Goal: Task Accomplishment & Management: Manage account settings

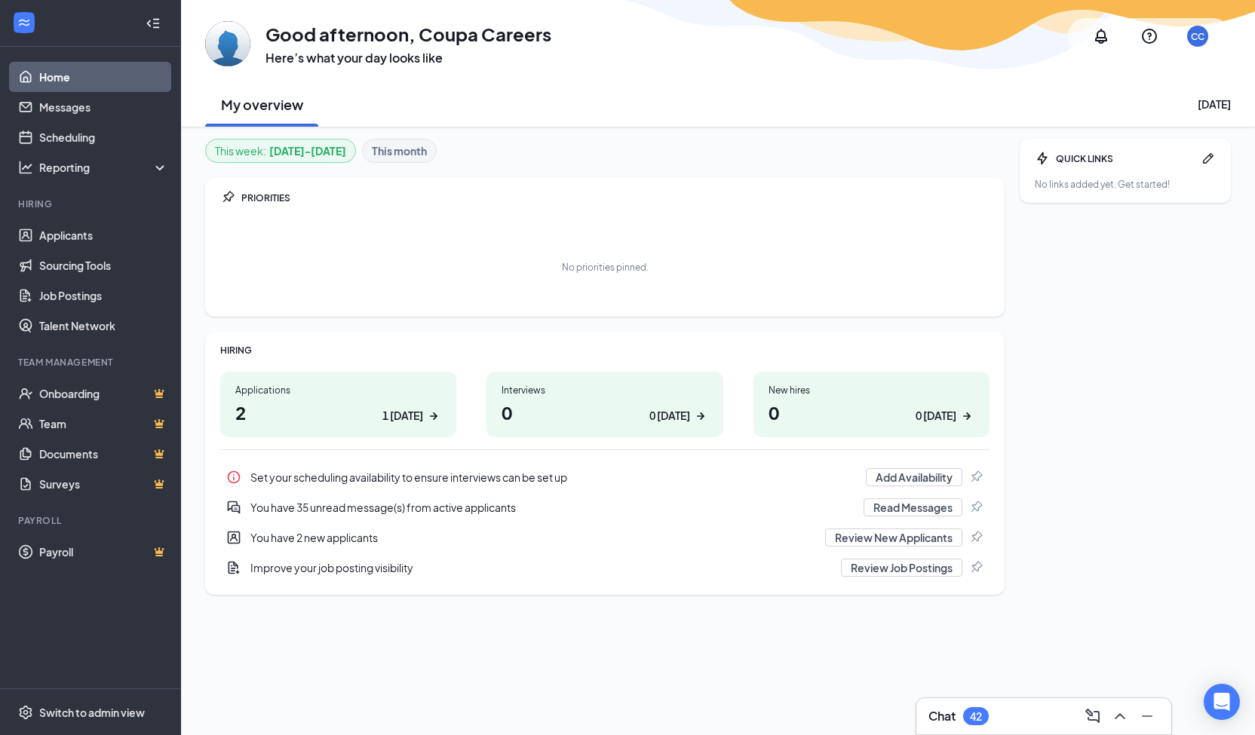
click at [1193, 44] on div "CC" at bounding box center [1197, 36] width 21 height 21
click at [1197, 34] on div "CC" at bounding box center [1198, 36] width 14 height 13
click at [1073, 252] on div "Log out" at bounding box center [1124, 256] width 163 height 15
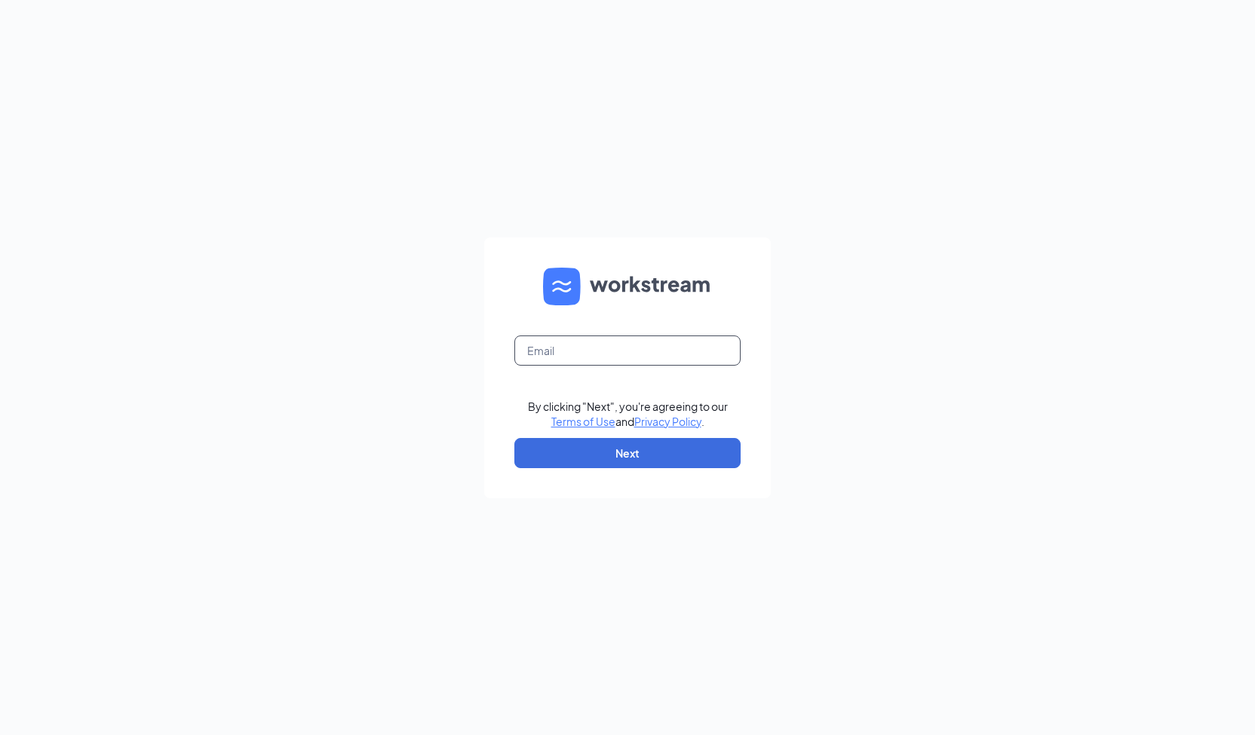
click at [639, 342] on input "text" at bounding box center [627, 351] width 226 height 30
type input "[EMAIL_ADDRESS][DOMAIN_NAME]"
drag, startPoint x: 840, startPoint y: 295, endPoint x: 798, endPoint y: 322, distance: 50.2
click at [840, 295] on div "[EMAIL_ADDRESS][DOMAIN_NAME] By clicking "Next", you're agreeing to our Terms o…" at bounding box center [627, 367] width 1255 height 735
click at [606, 459] on button "Next" at bounding box center [627, 453] width 226 height 30
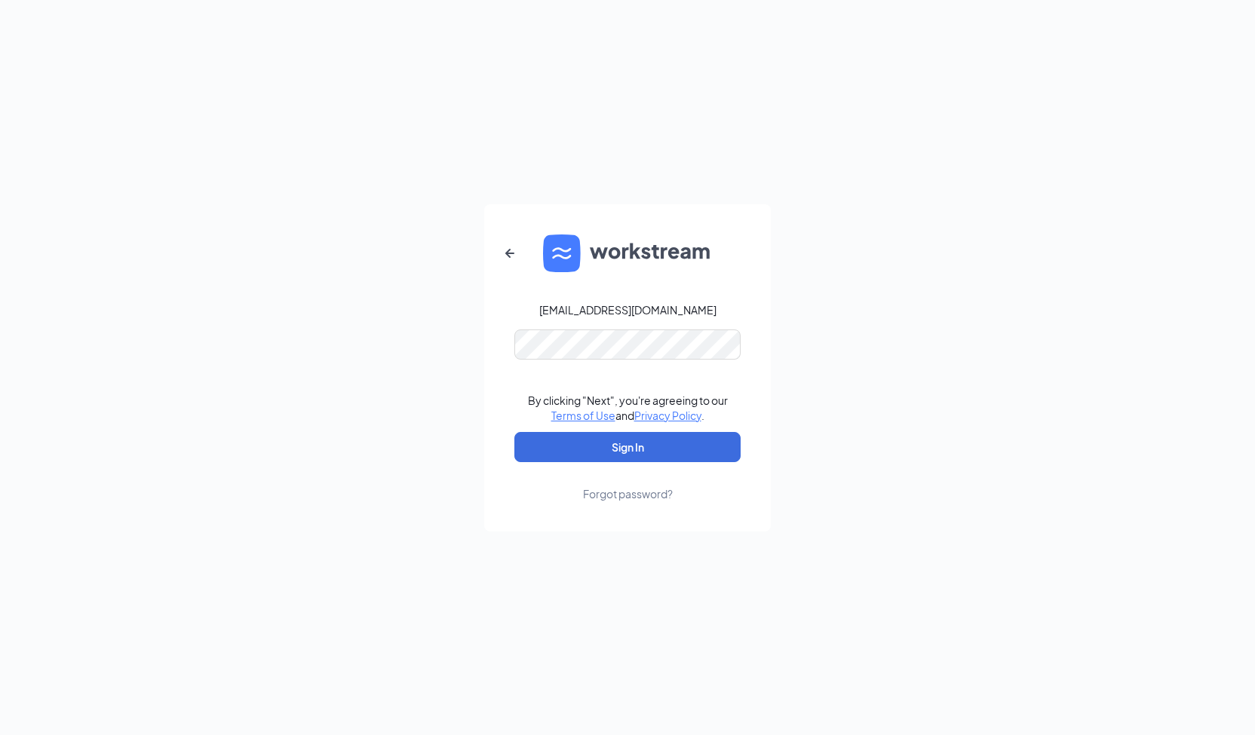
click at [412, 383] on div "jp@coupacafe.com By clicking "Next", you're agreeing to our Terms of Use and Pr…" at bounding box center [627, 367] width 1255 height 735
click at [633, 453] on button "Sign In" at bounding box center [627, 447] width 226 height 30
click at [633, 490] on div "Forgot password?" at bounding box center [628, 493] width 90 height 15
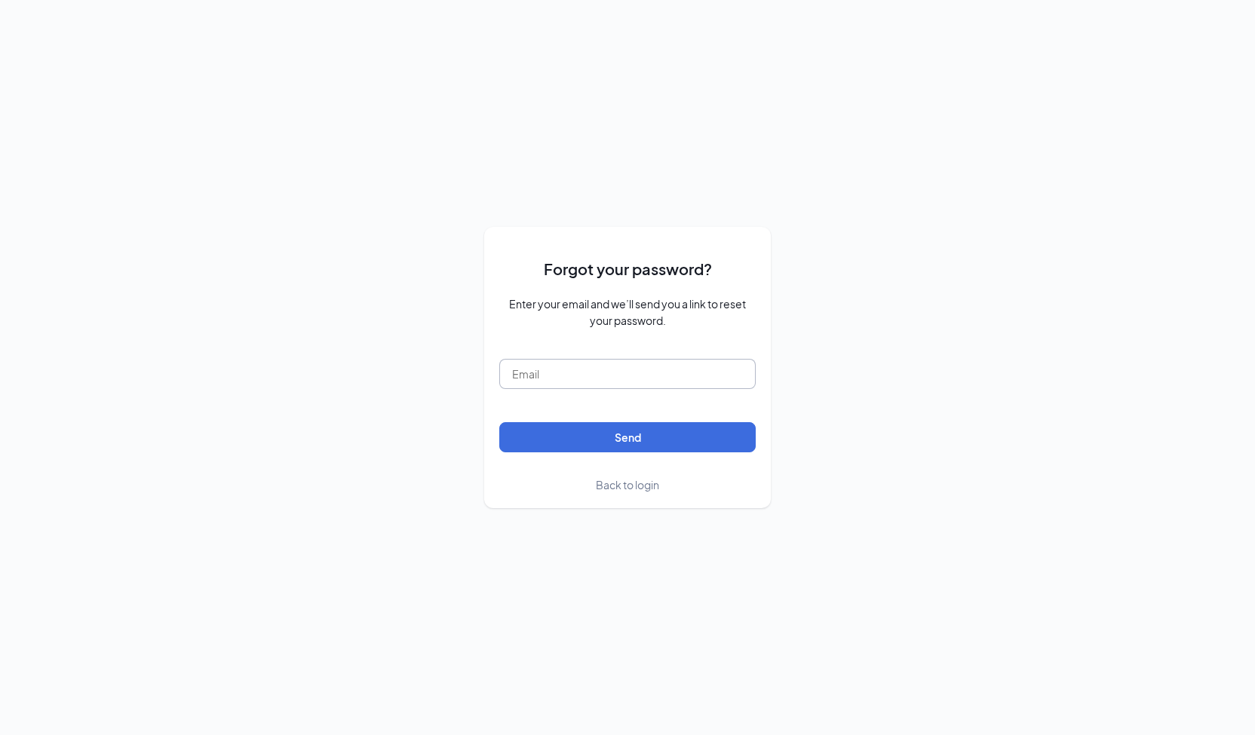
click at [581, 378] on input "text" at bounding box center [627, 374] width 256 height 30
type input "jp@coupacafe.com"
click at [633, 434] on button "Send" at bounding box center [627, 437] width 256 height 30
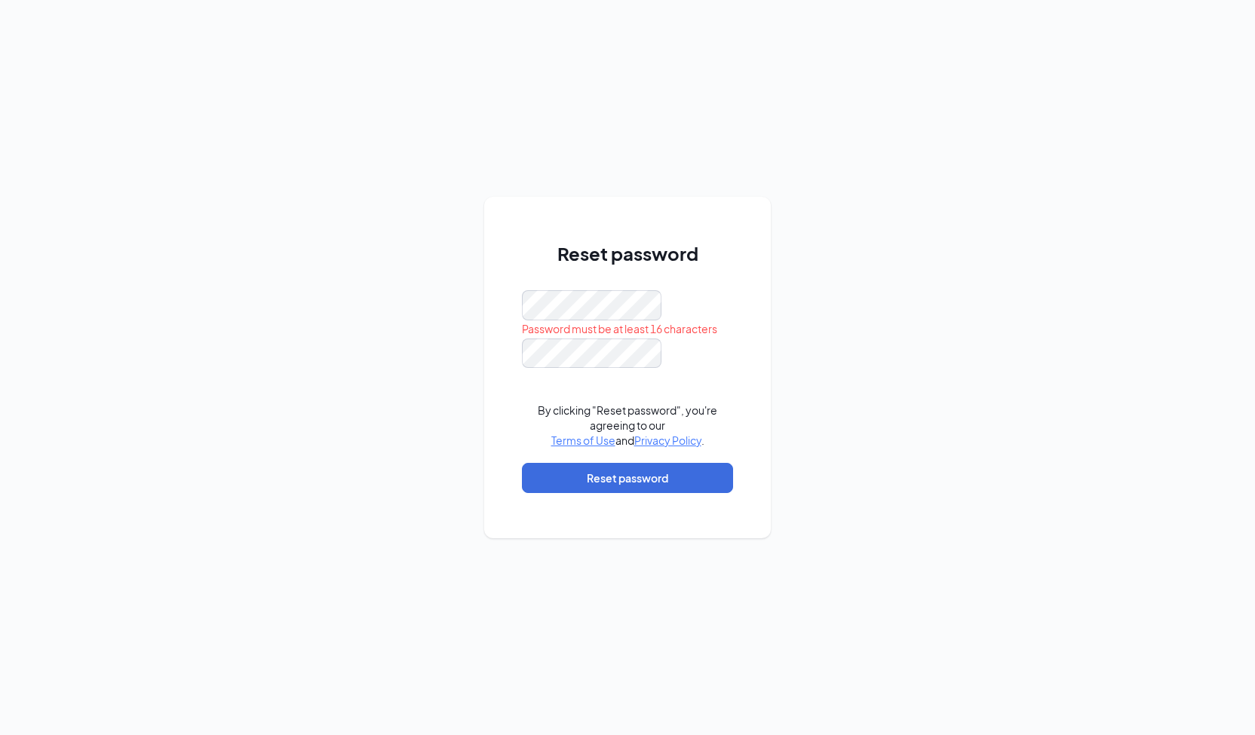
click at [876, 284] on div "Reset password Password must be at least 16 characters By clicking "Reset passw…" at bounding box center [627, 367] width 1255 height 735
click at [636, 480] on button "Reset password" at bounding box center [627, 478] width 211 height 30
click at [379, 272] on div "Reset password Password must be at least 16 characters By clicking "Reset passw…" at bounding box center [627, 367] width 1255 height 735
drag, startPoint x: 577, startPoint y: 336, endPoint x: 512, endPoint y: 354, distance: 67.3
click at [512, 354] on div "Reset password Password must be at least 16 characters By clicking "Reset passw…" at bounding box center [627, 368] width 287 height 342
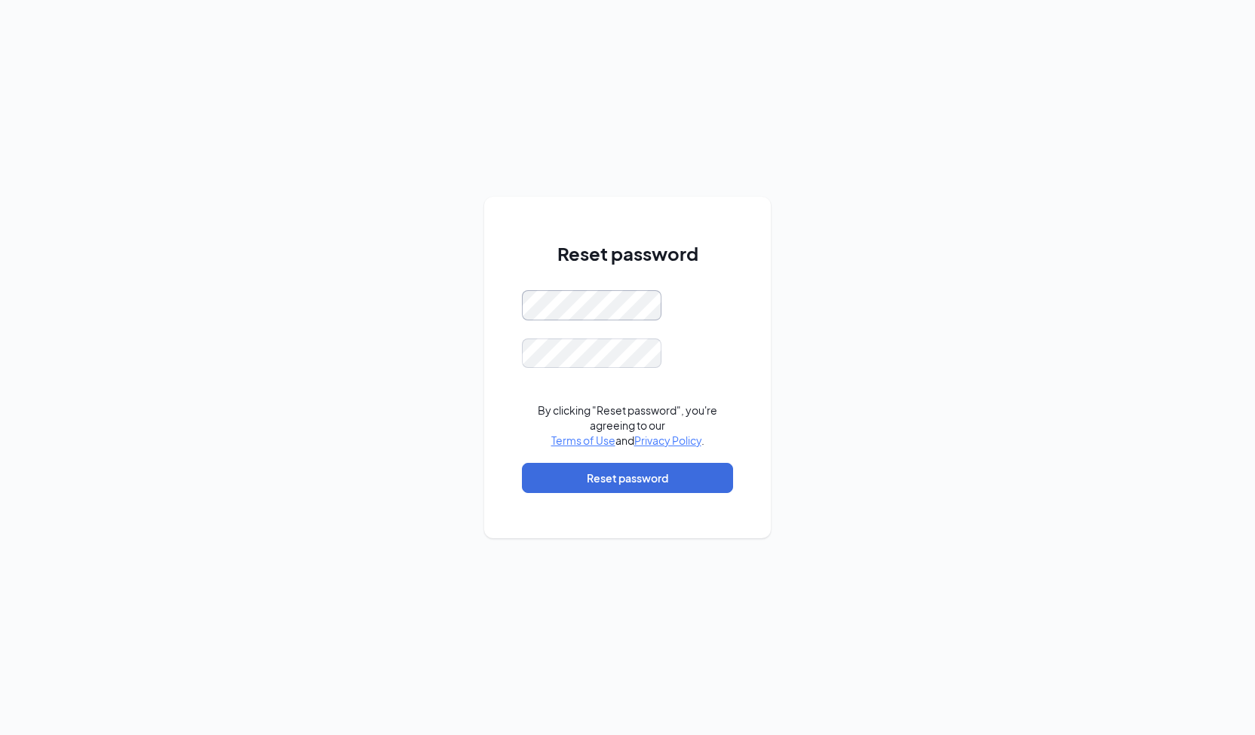
scroll to position [0, 56]
click at [441, 336] on div "Reset password By clicking "Reset password", you're agreeing to our Terms of Us…" at bounding box center [627, 367] width 1255 height 735
drag, startPoint x: 455, startPoint y: 385, endPoint x: 564, endPoint y: 427, distance: 116.5
click at [455, 385] on div "Reset password By clicking "Reset password", you're agreeing to our Terms of Us…" at bounding box center [627, 367] width 1255 height 735
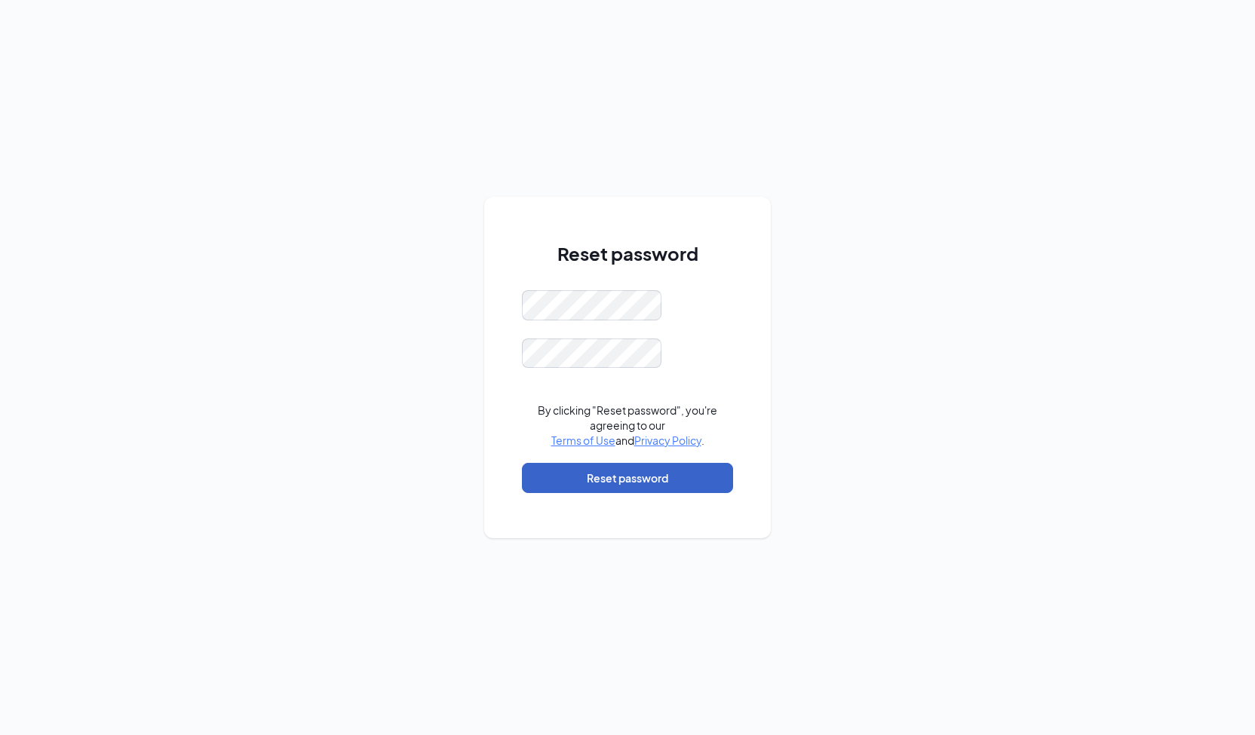
click at [597, 467] on button "Reset password" at bounding box center [627, 478] width 211 height 30
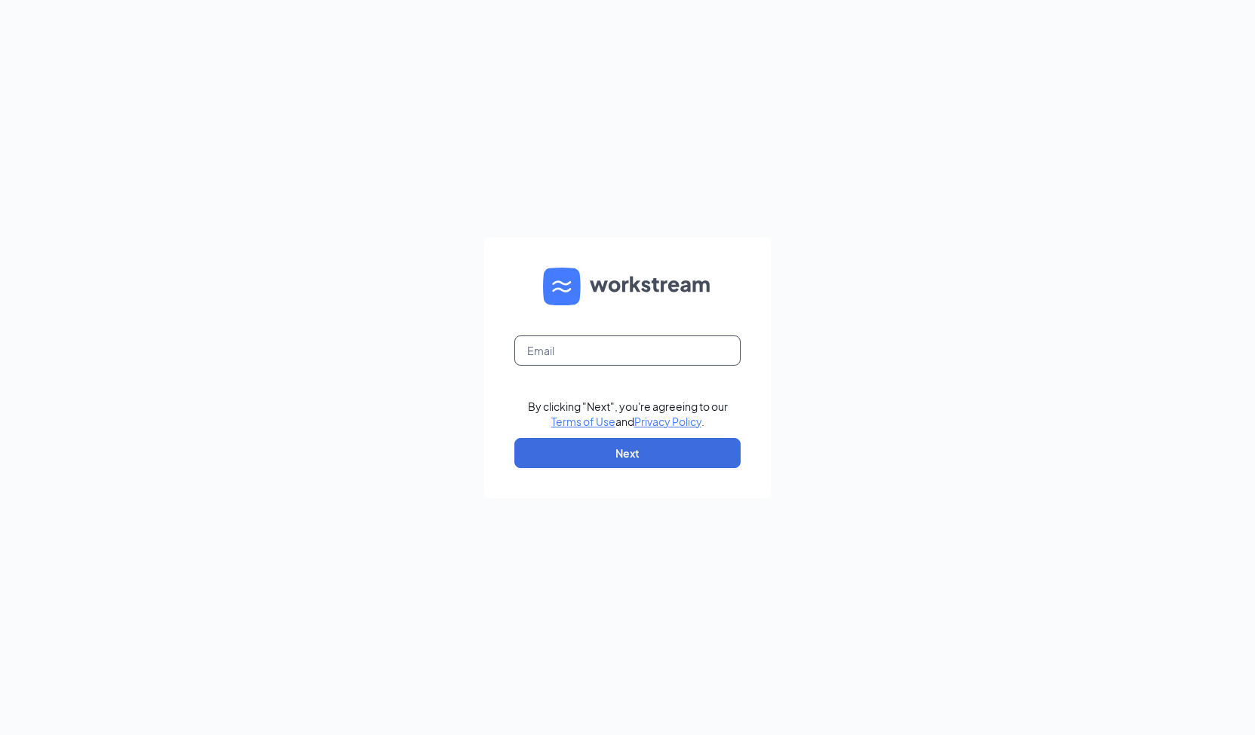
click at [599, 348] on input "text" at bounding box center [627, 351] width 226 height 30
type input "[EMAIL_ADDRESS][DOMAIN_NAME]"
click at [610, 455] on button "Next" at bounding box center [627, 453] width 226 height 30
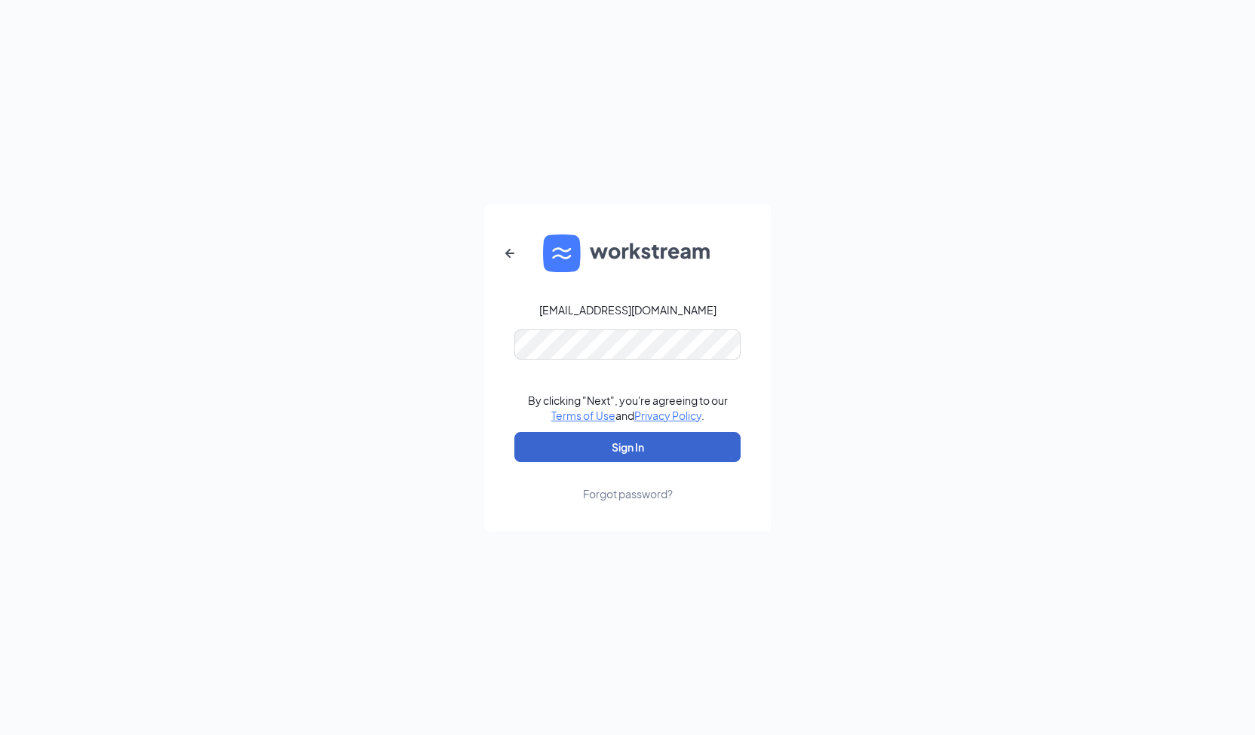
click at [621, 452] on button "Sign In" at bounding box center [627, 447] width 226 height 30
click at [857, 304] on div "jp@coupacafe.com By clicking "Next", you're agreeing to our Terms of Use and Pr…" at bounding box center [627, 367] width 1255 height 735
click at [645, 450] on button "Sign In" at bounding box center [627, 447] width 226 height 30
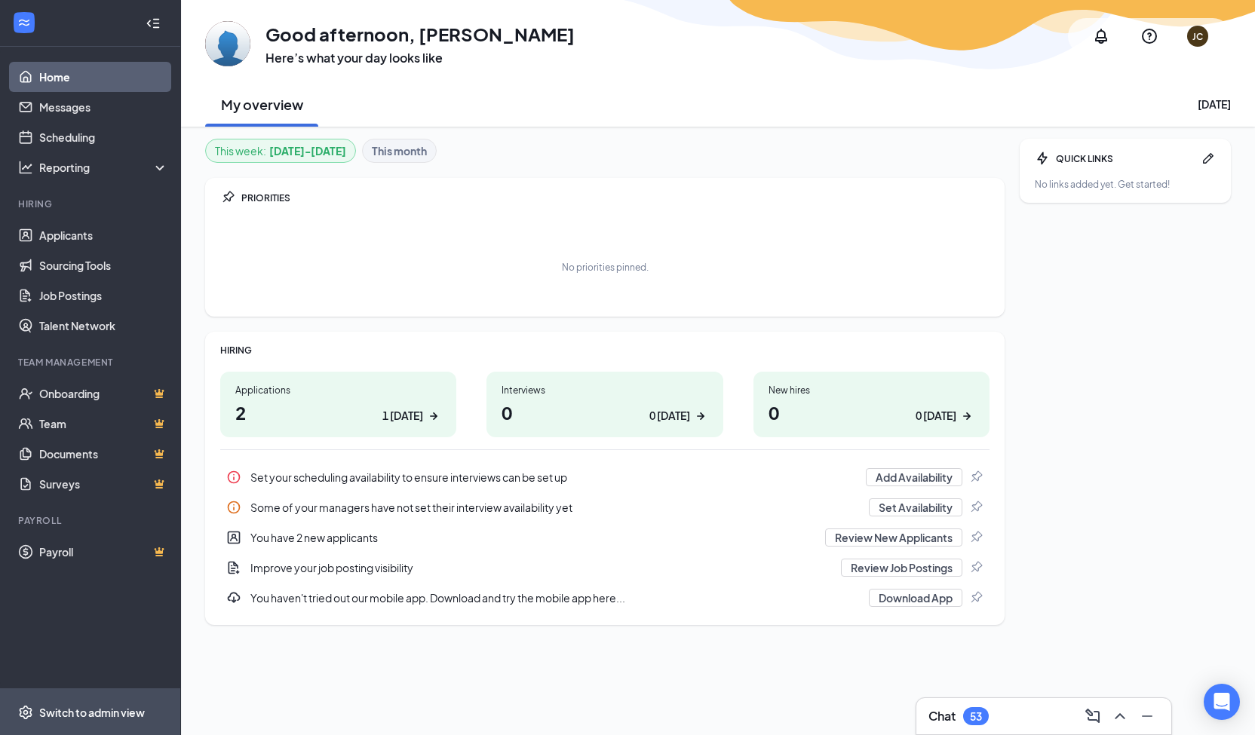
click at [104, 719] on div "Switch to admin view" at bounding box center [92, 712] width 106 height 15
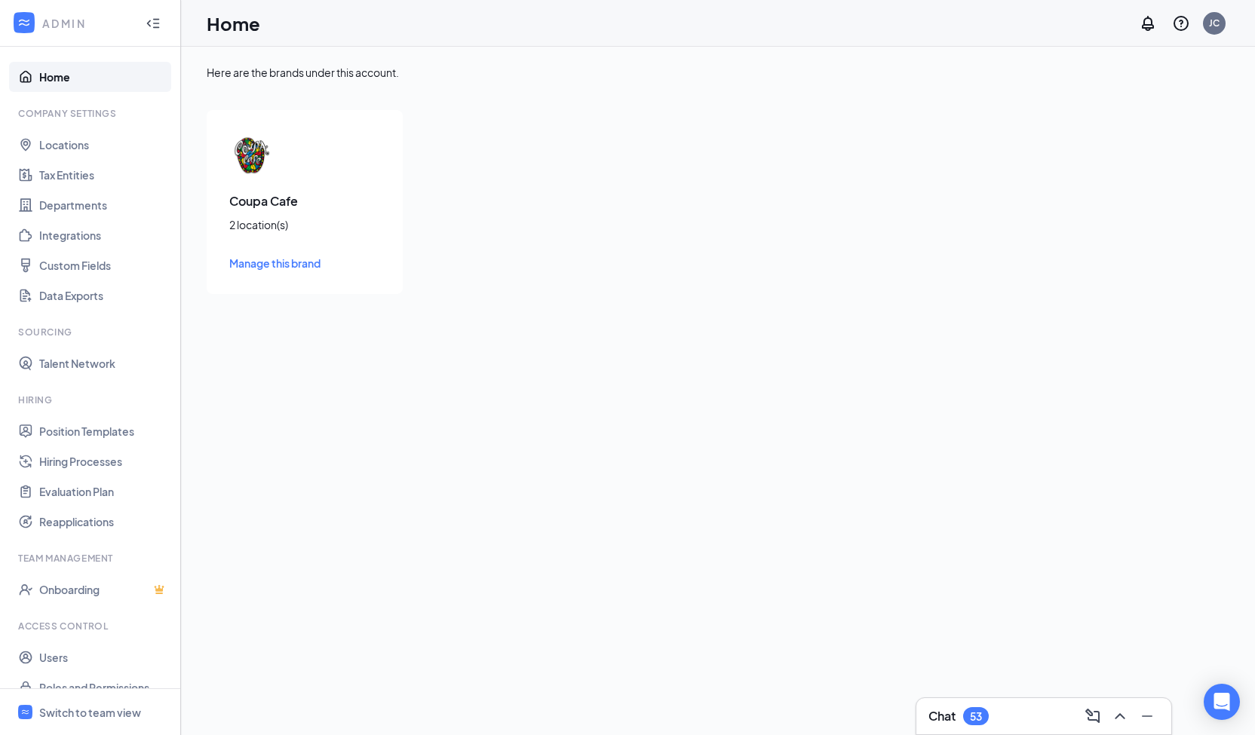
click at [257, 265] on span "Manage this brand" at bounding box center [274, 263] width 91 height 14
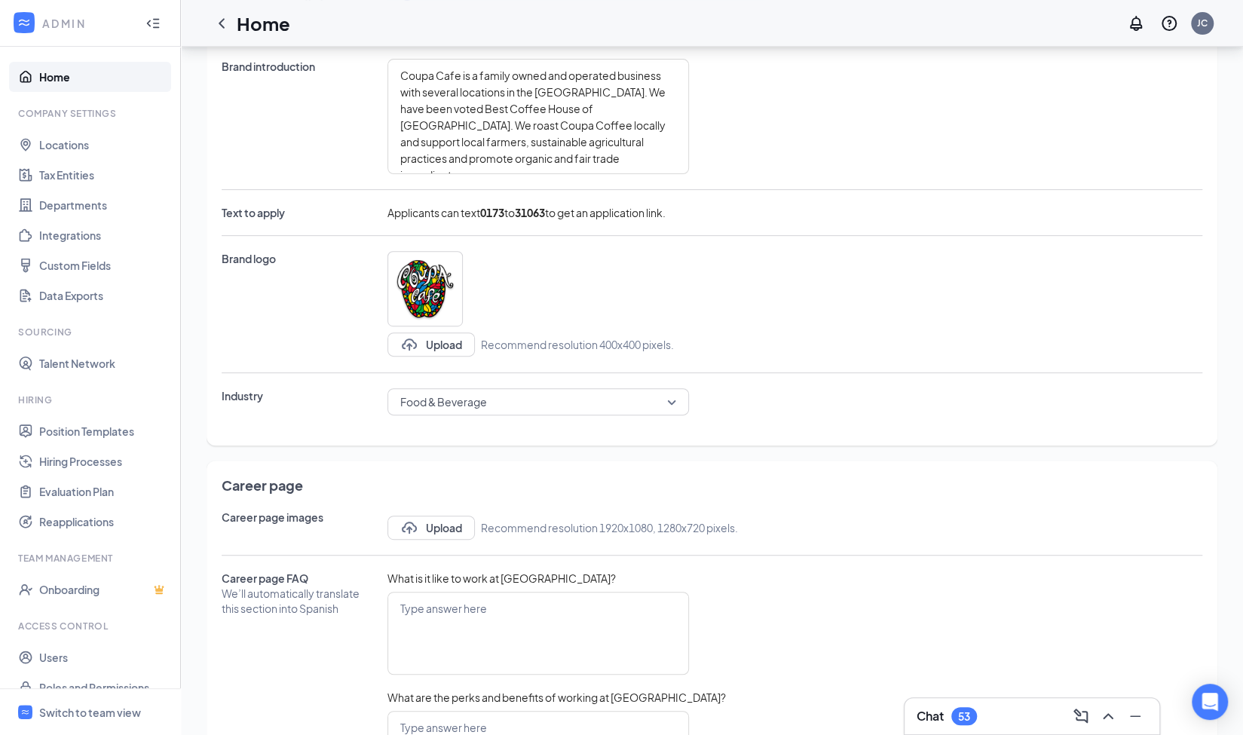
scroll to position [479, 0]
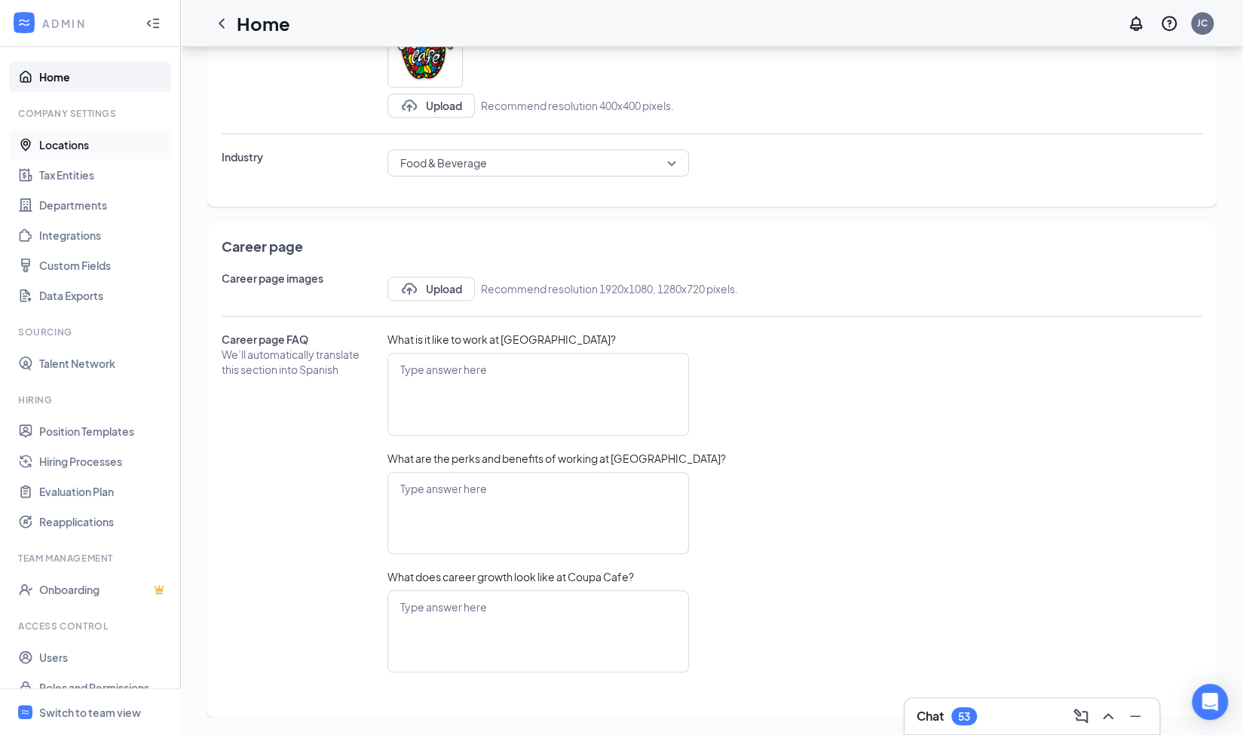
click at [80, 146] on link "Locations" at bounding box center [103, 145] width 129 height 30
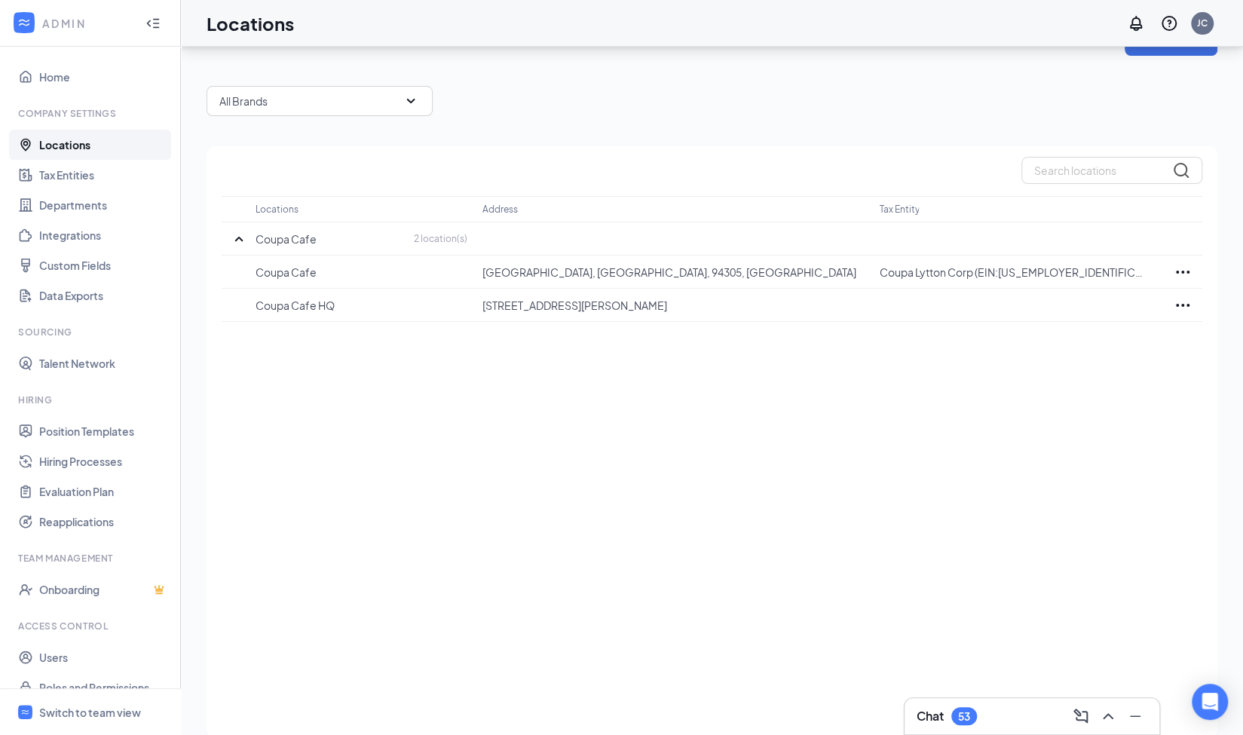
scroll to position [60, 0]
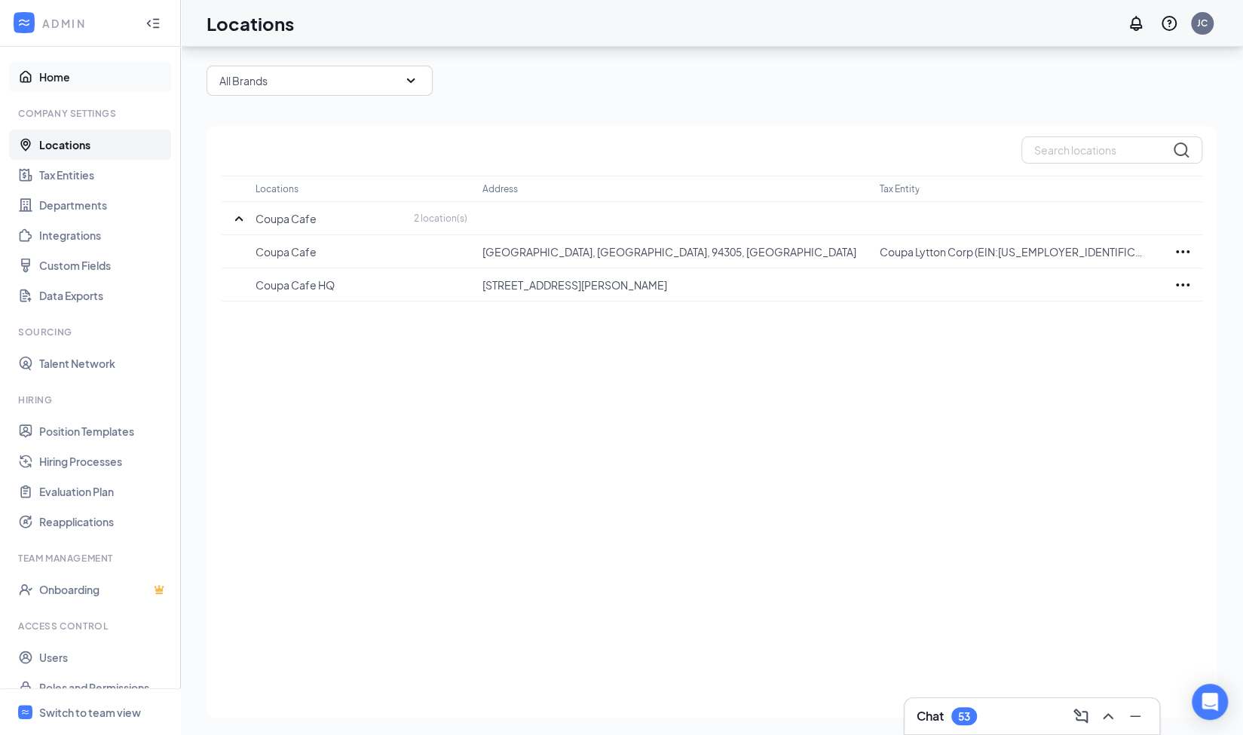
click at [39, 70] on link "Home" at bounding box center [103, 77] width 129 height 30
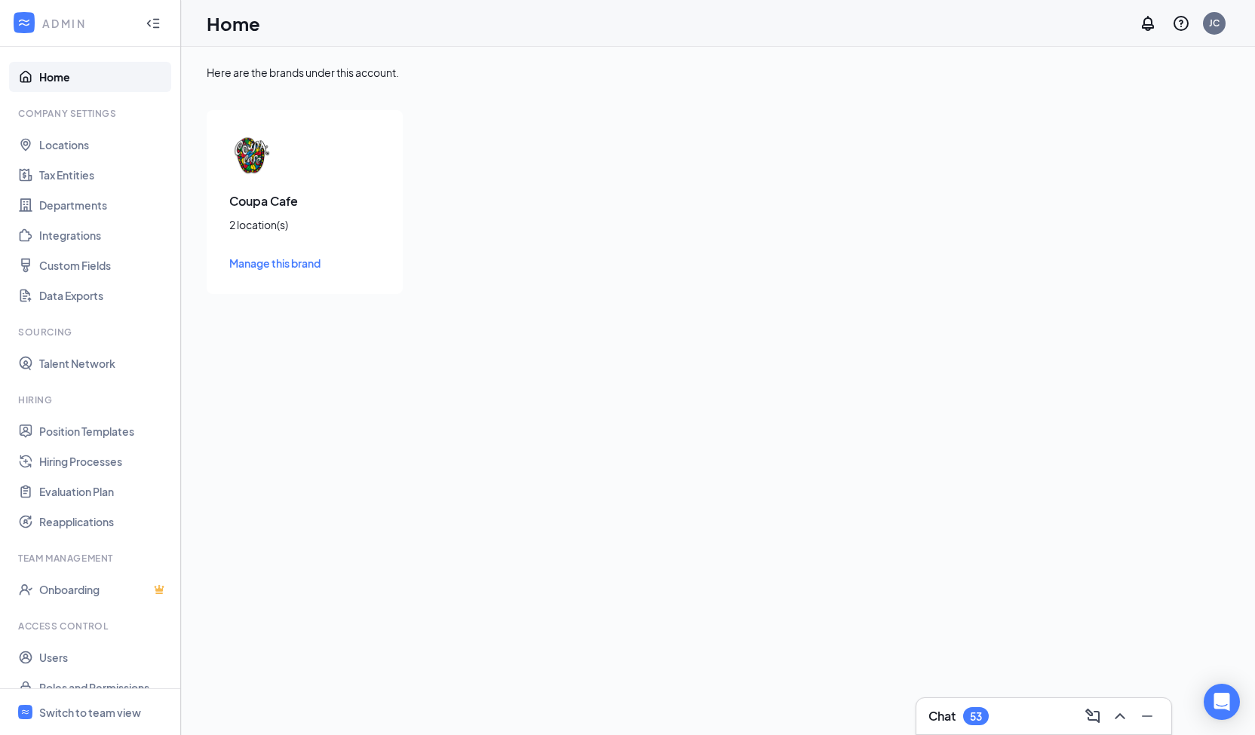
click at [146, 23] on icon "Collapse" at bounding box center [153, 23] width 15 height 15
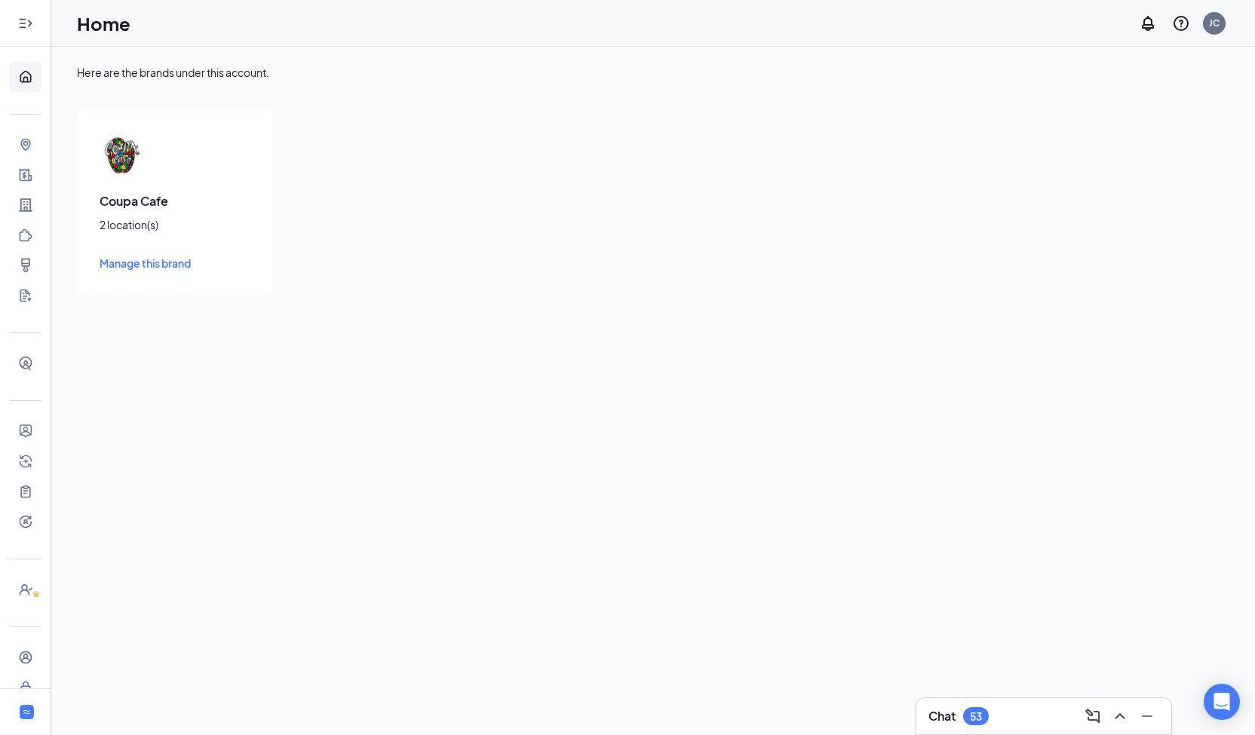
click at [19, 25] on icon "Expand" at bounding box center [25, 23] width 15 height 15
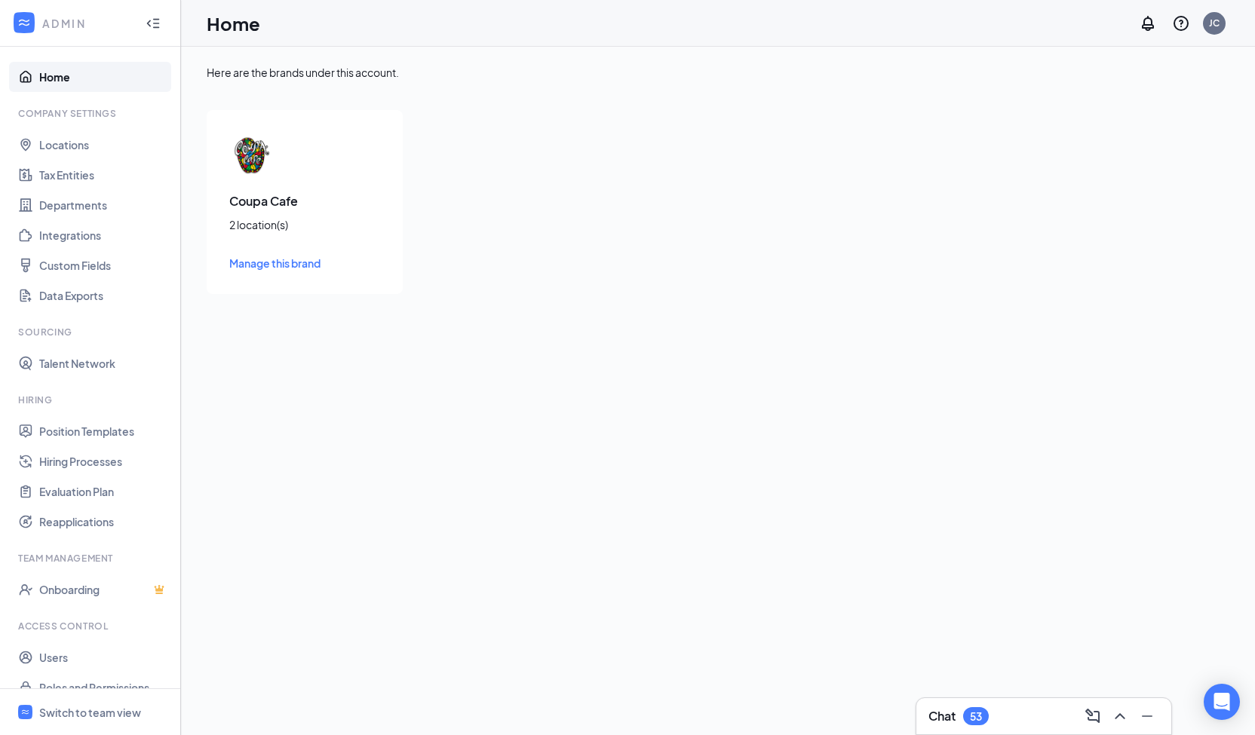
click at [49, 72] on link "Home" at bounding box center [103, 77] width 129 height 30
click at [263, 269] on span "Manage this brand" at bounding box center [274, 263] width 91 height 14
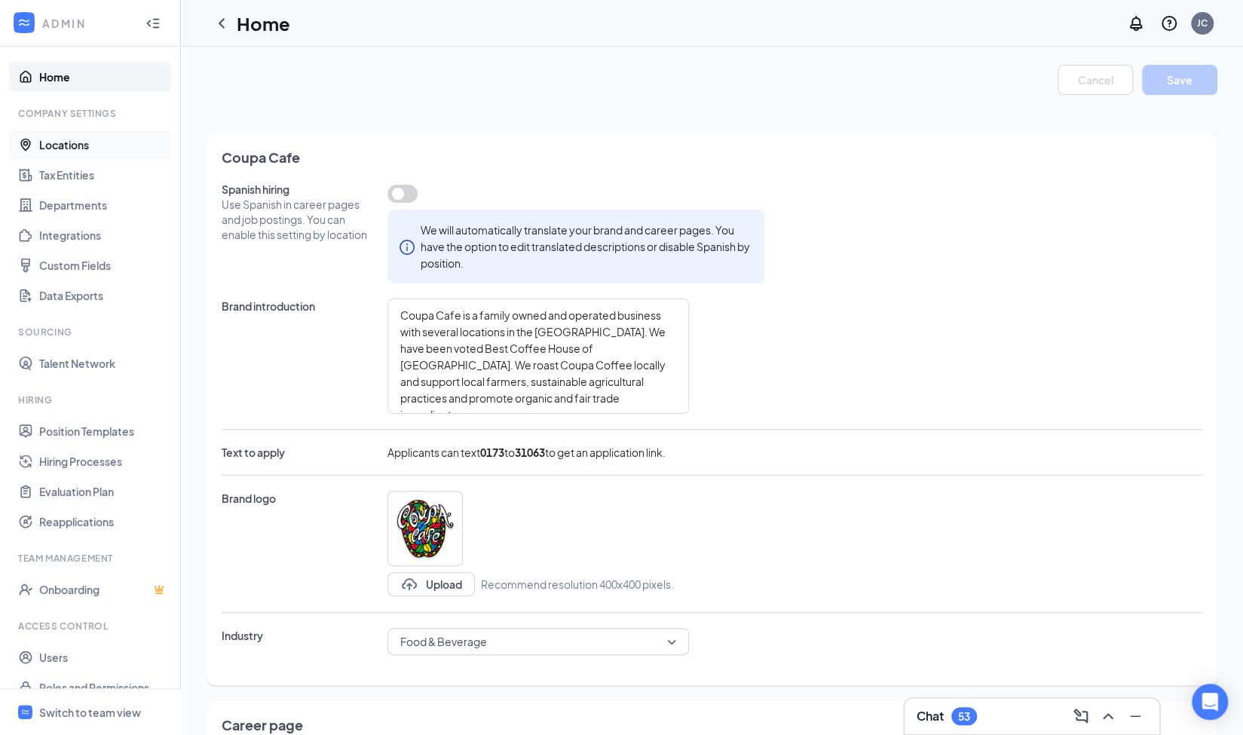
click at [75, 152] on link "Locations" at bounding box center [103, 145] width 129 height 30
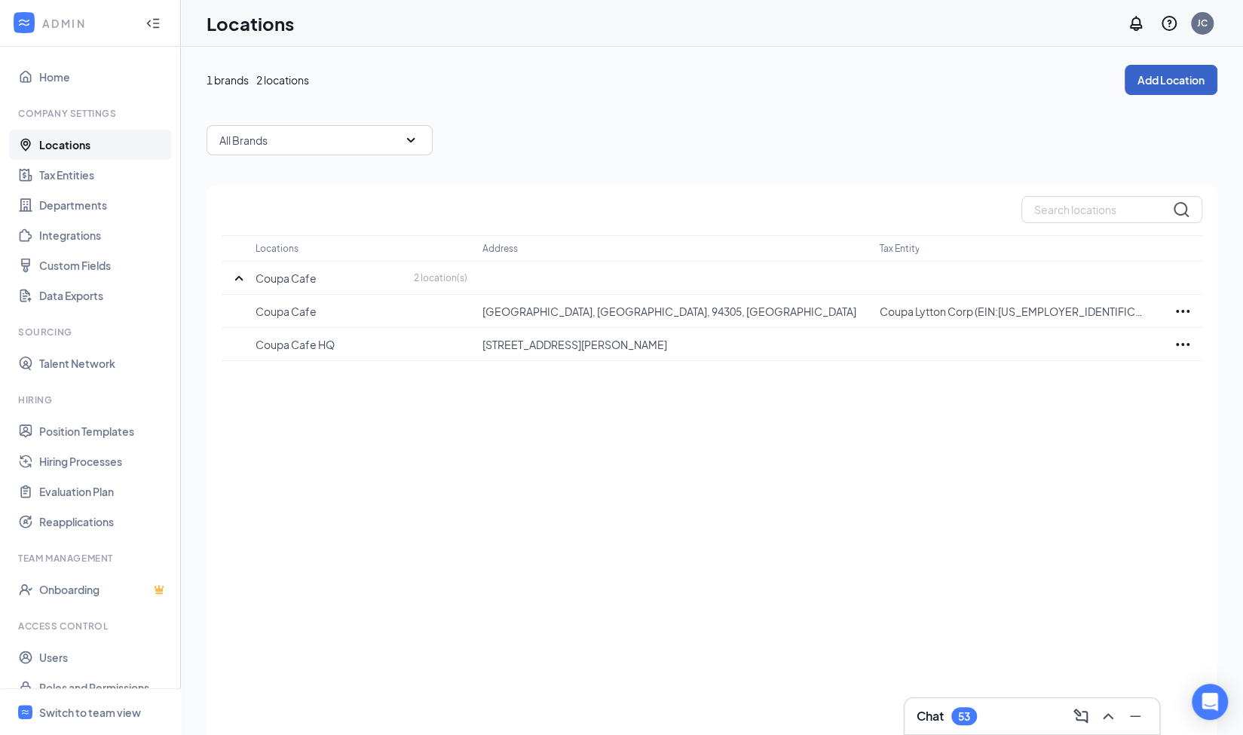
click at [1178, 90] on button "Add Location" at bounding box center [1171, 80] width 93 height 30
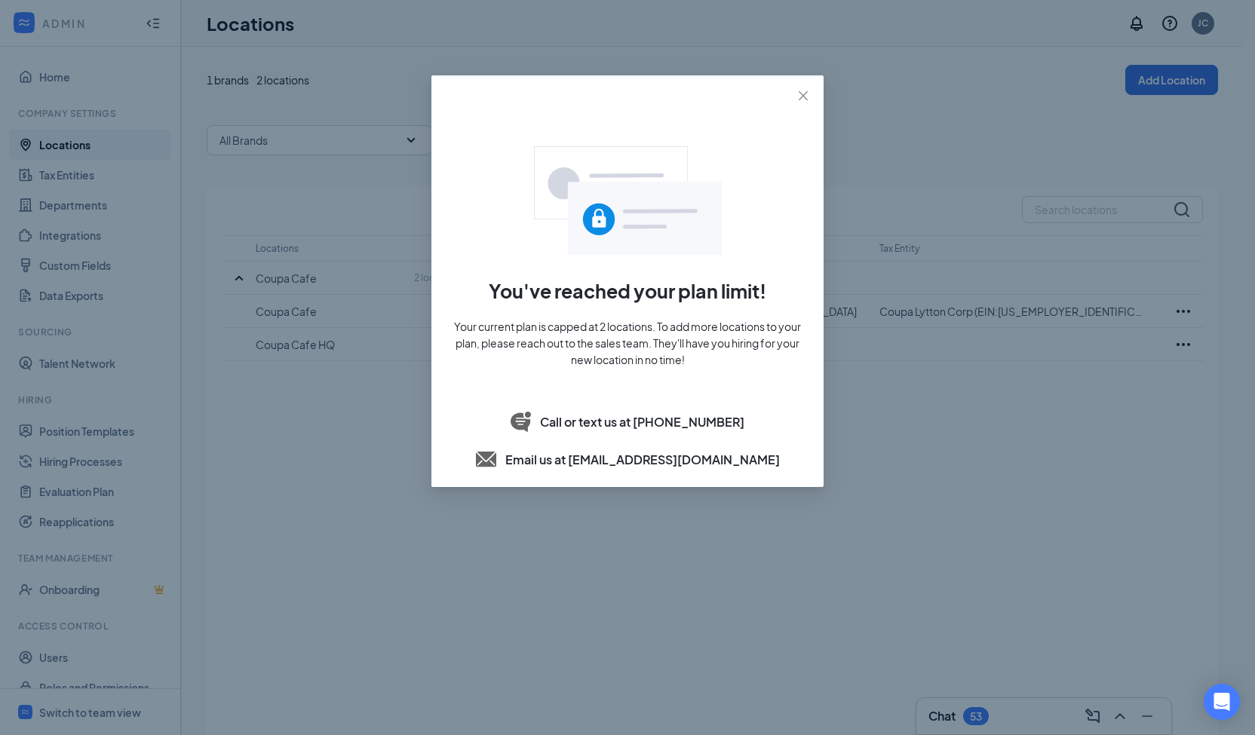
click at [579, 339] on span "Your current plan is capped at 2 locations. To add more locations to your plan,…" at bounding box center [627, 343] width 356 height 50
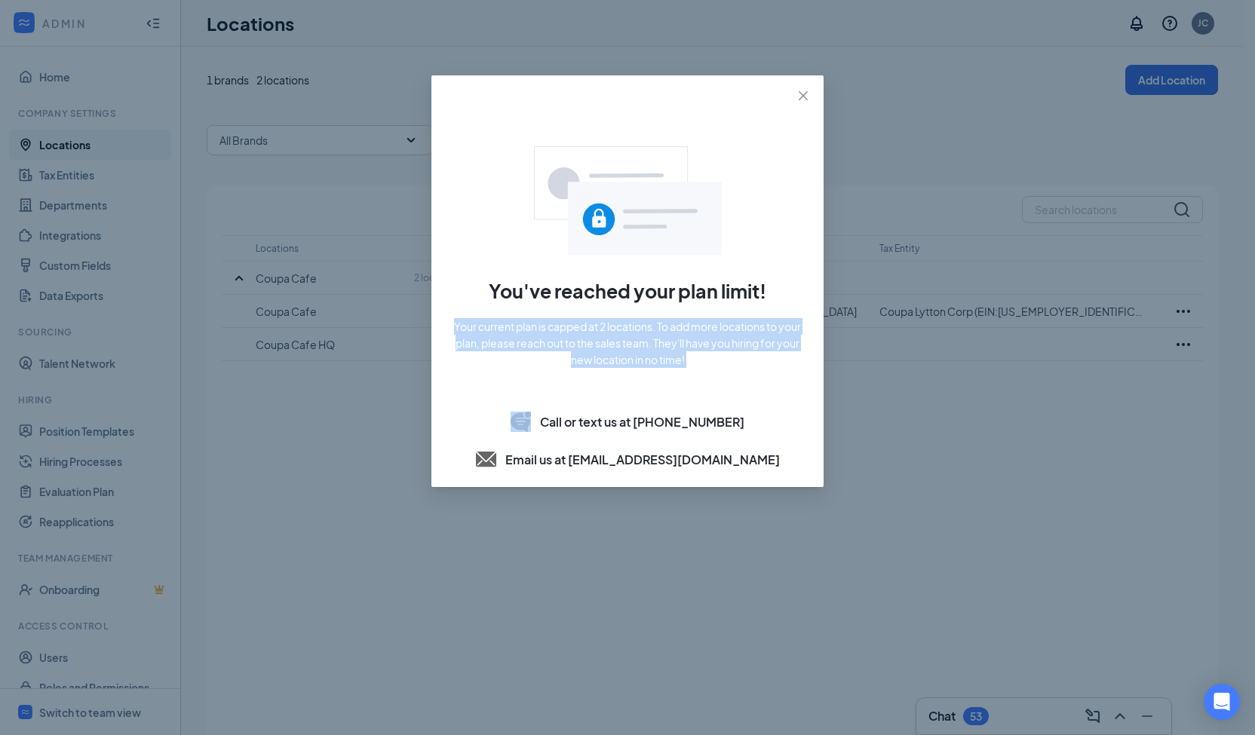
click at [579, 339] on span "Your current plan is capped at 2 locations. To add more locations to your plan,…" at bounding box center [627, 343] width 356 height 50
click at [504, 329] on span "Your current plan is capped at 2 locations. To add more locations to your plan,…" at bounding box center [627, 343] width 356 height 50
click at [617, 337] on span "Your current plan is capped at 2 locations. To add more locations to your plan,…" at bounding box center [627, 343] width 356 height 50
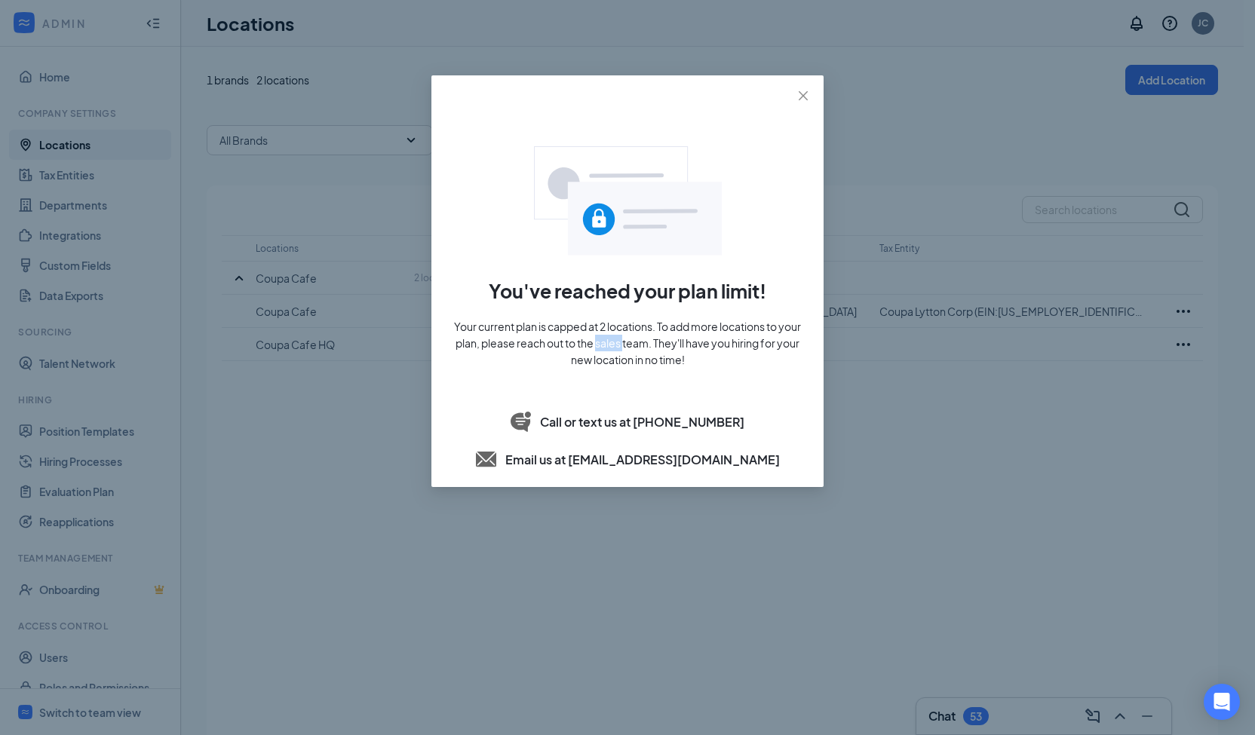
click at [617, 337] on span "Your current plan is capped at 2 locations. To add more locations to your plan,…" at bounding box center [627, 343] width 356 height 50
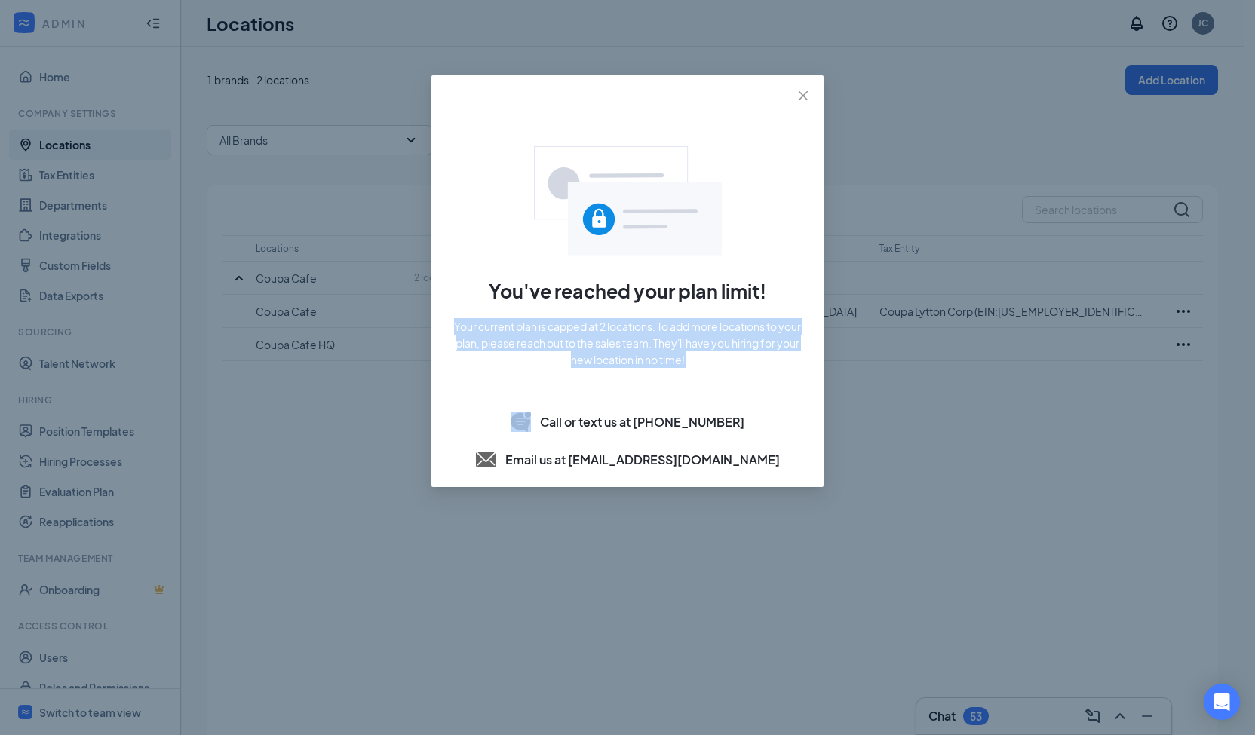
click at [617, 337] on span "Your current plan is capped at 2 locations. To add more locations to your plan,…" at bounding box center [627, 343] width 356 height 50
click at [804, 100] on icon "close" at bounding box center [803, 96] width 12 height 12
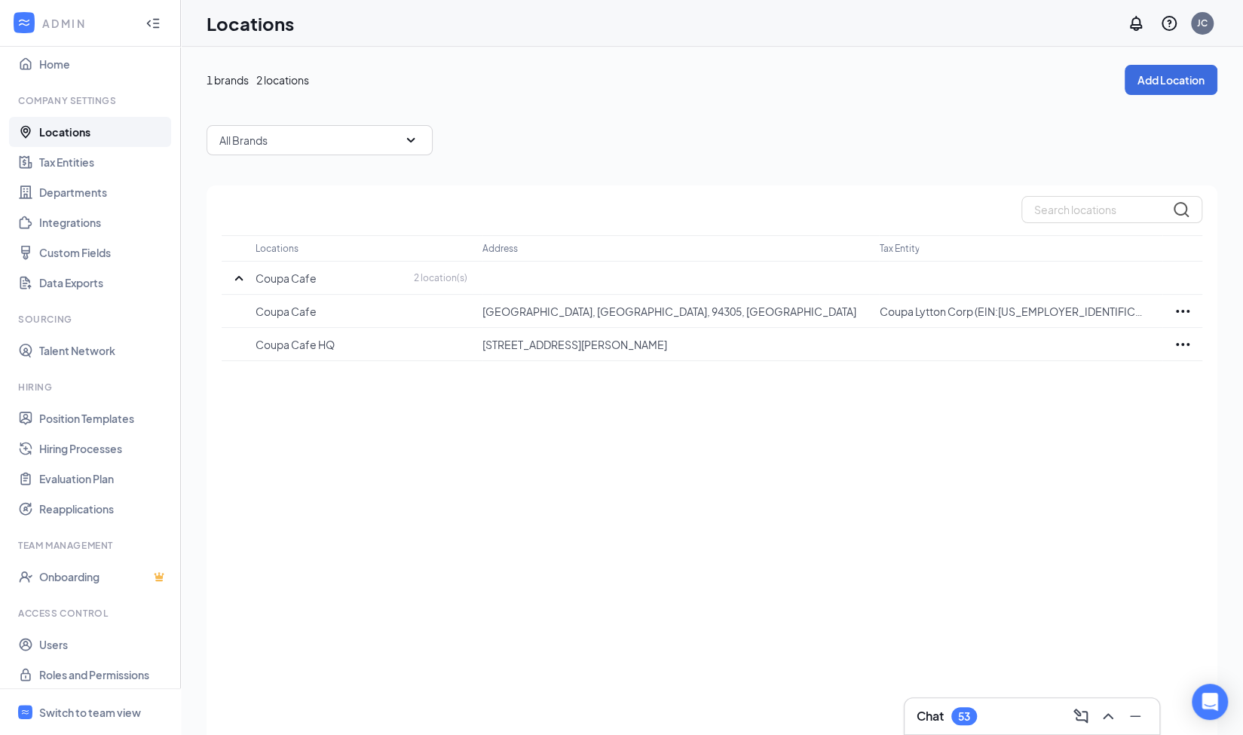
scroll to position [20, 0]
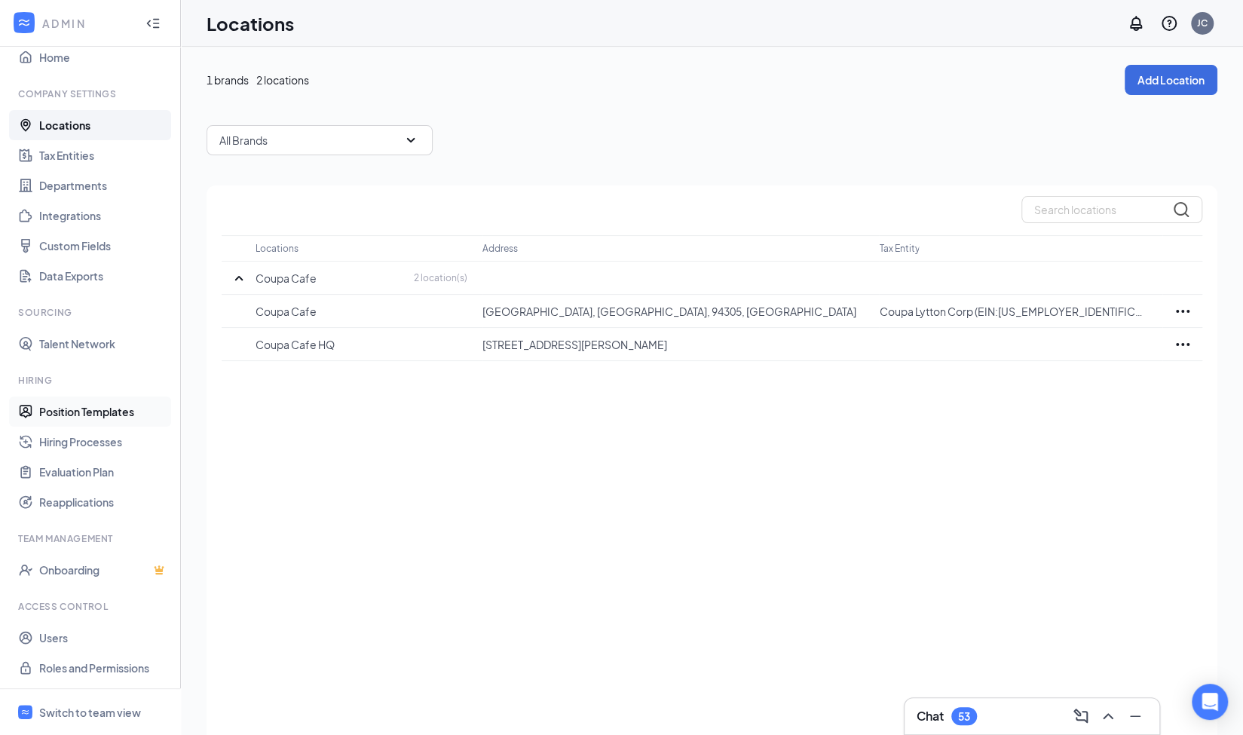
click at [88, 414] on link "Position Templates" at bounding box center [103, 412] width 129 height 30
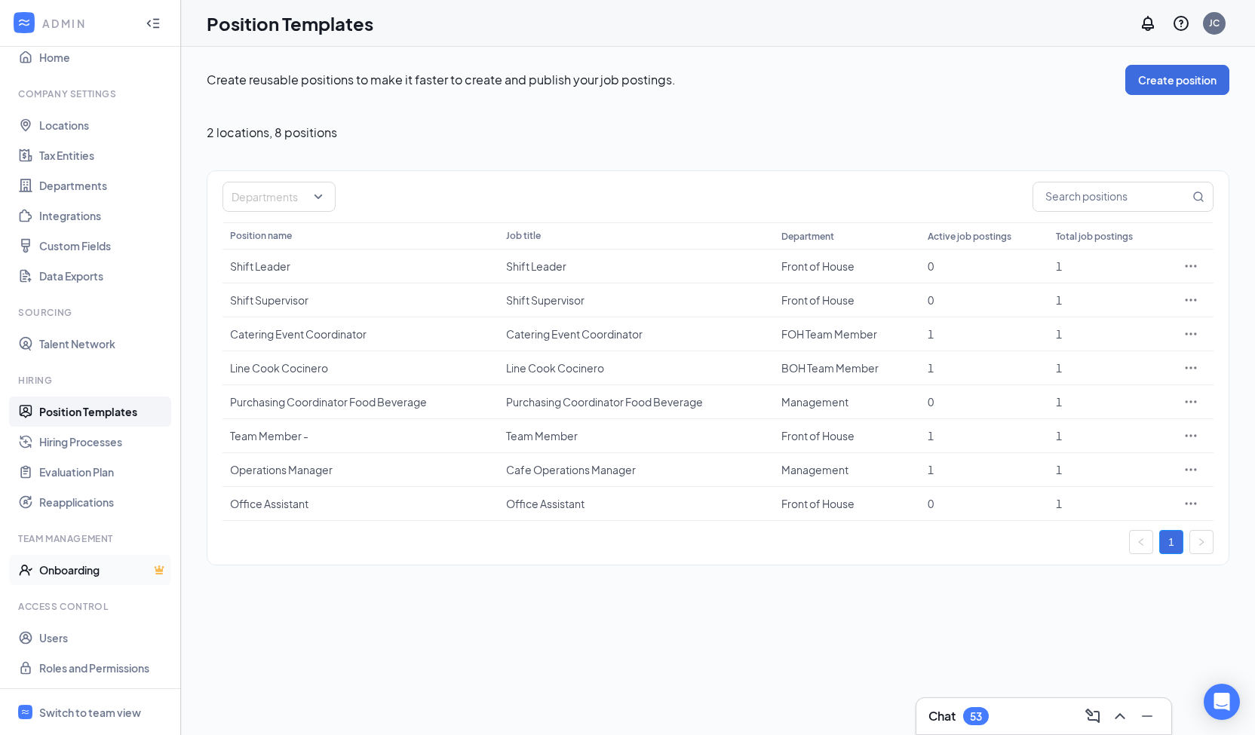
click at [80, 568] on link "Onboarding" at bounding box center [103, 570] width 129 height 30
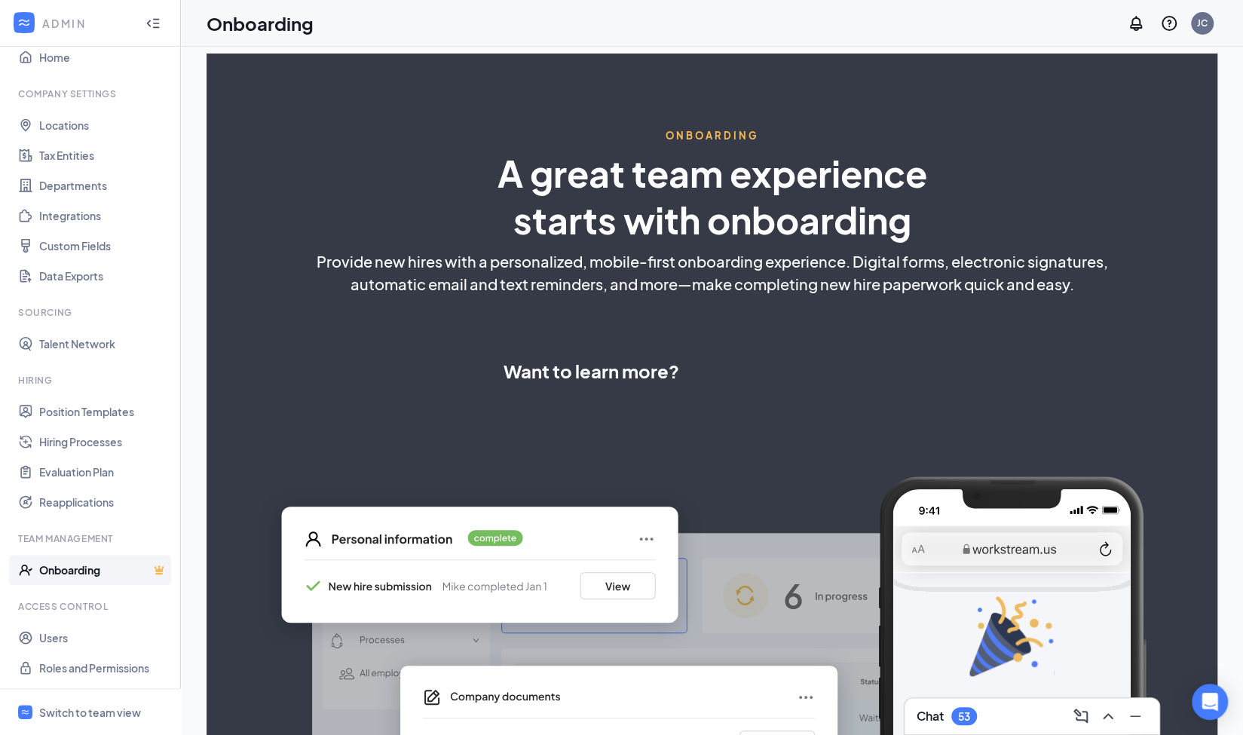
select select "US"
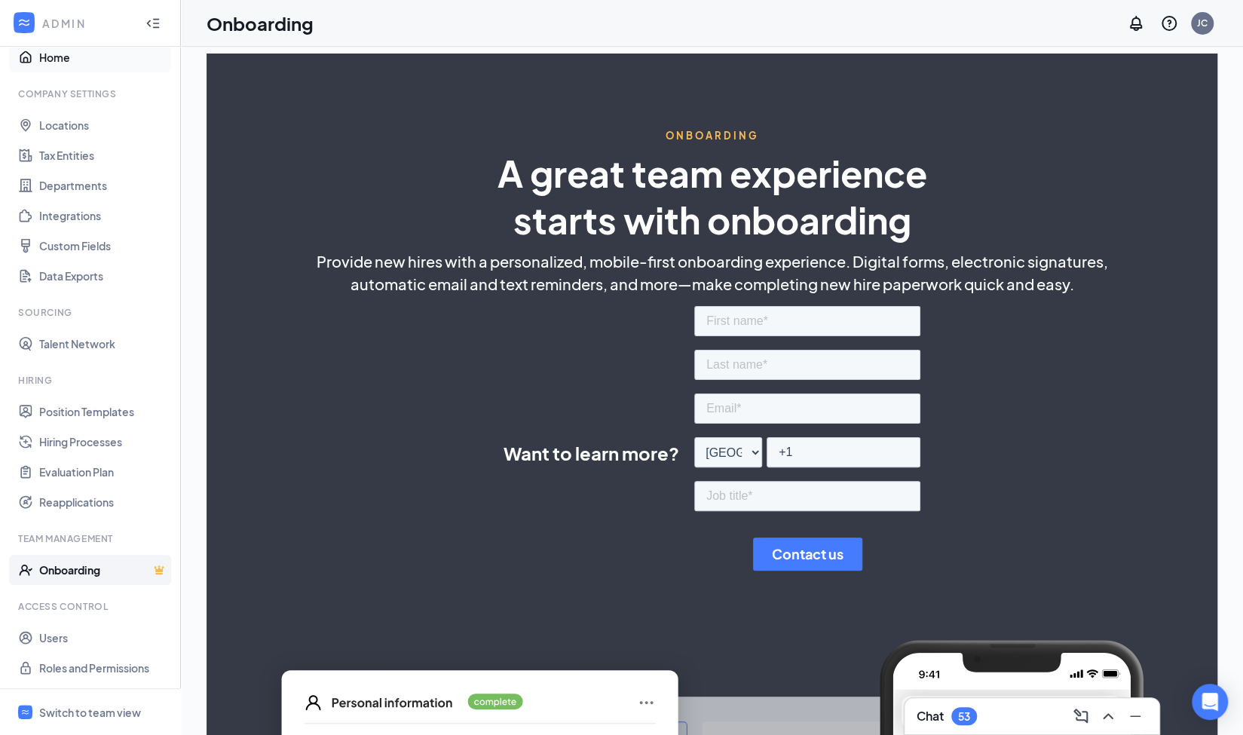
click at [52, 63] on link "Home" at bounding box center [103, 57] width 129 height 30
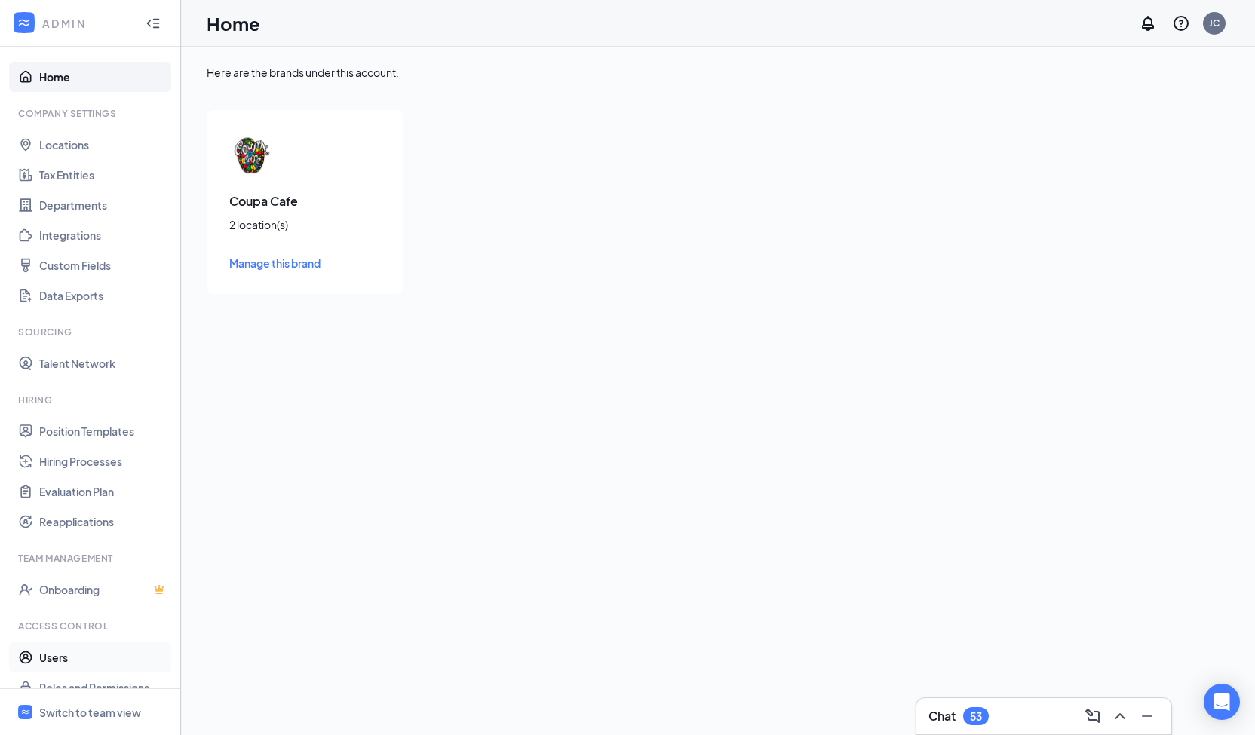
click at [52, 654] on link "Users" at bounding box center [103, 657] width 129 height 30
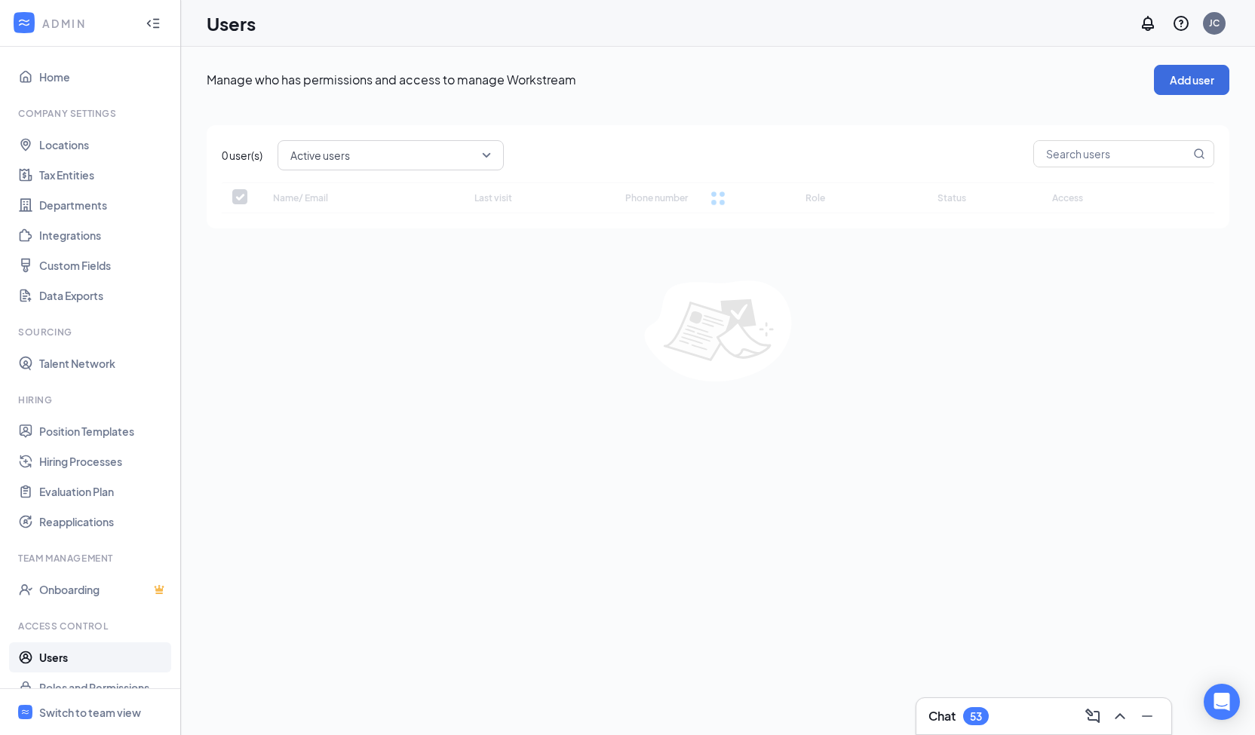
checkbox input "false"
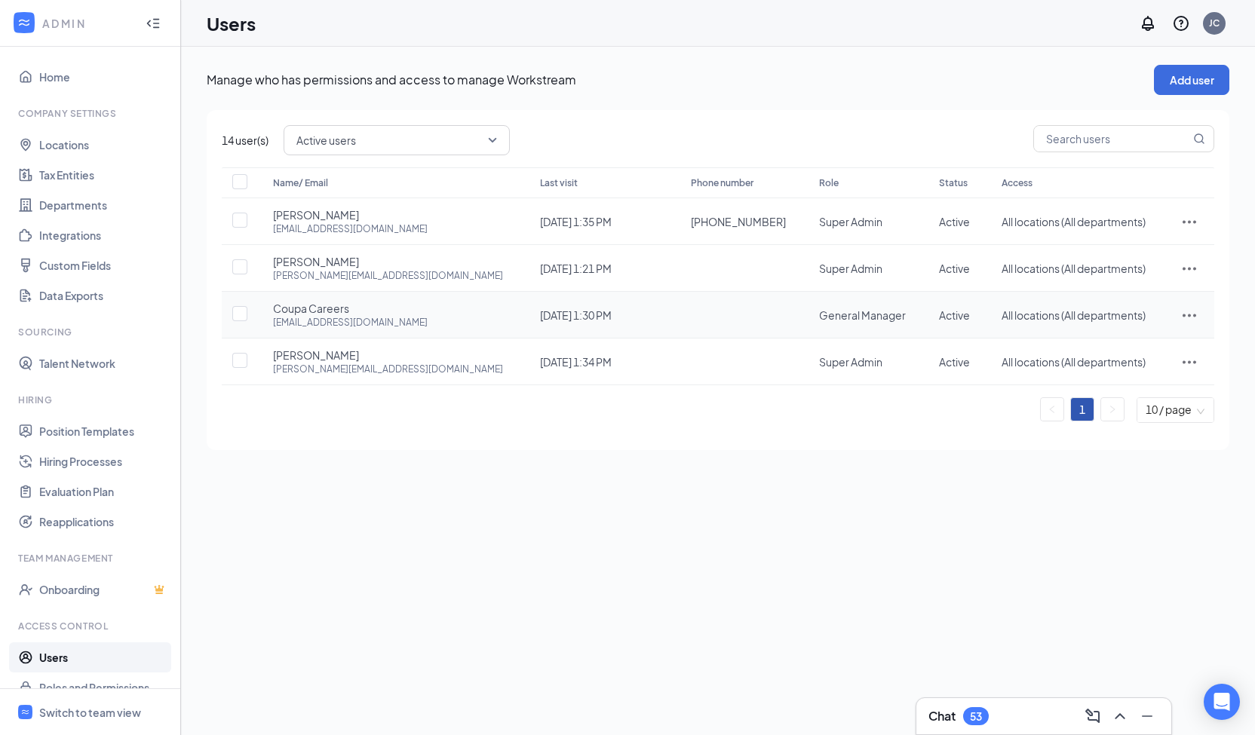
click at [1188, 320] on icon "ActionsIcon" at bounding box center [1189, 315] width 18 height 18
click at [1135, 342] on span "Edit user" at bounding box center [1138, 346] width 93 height 17
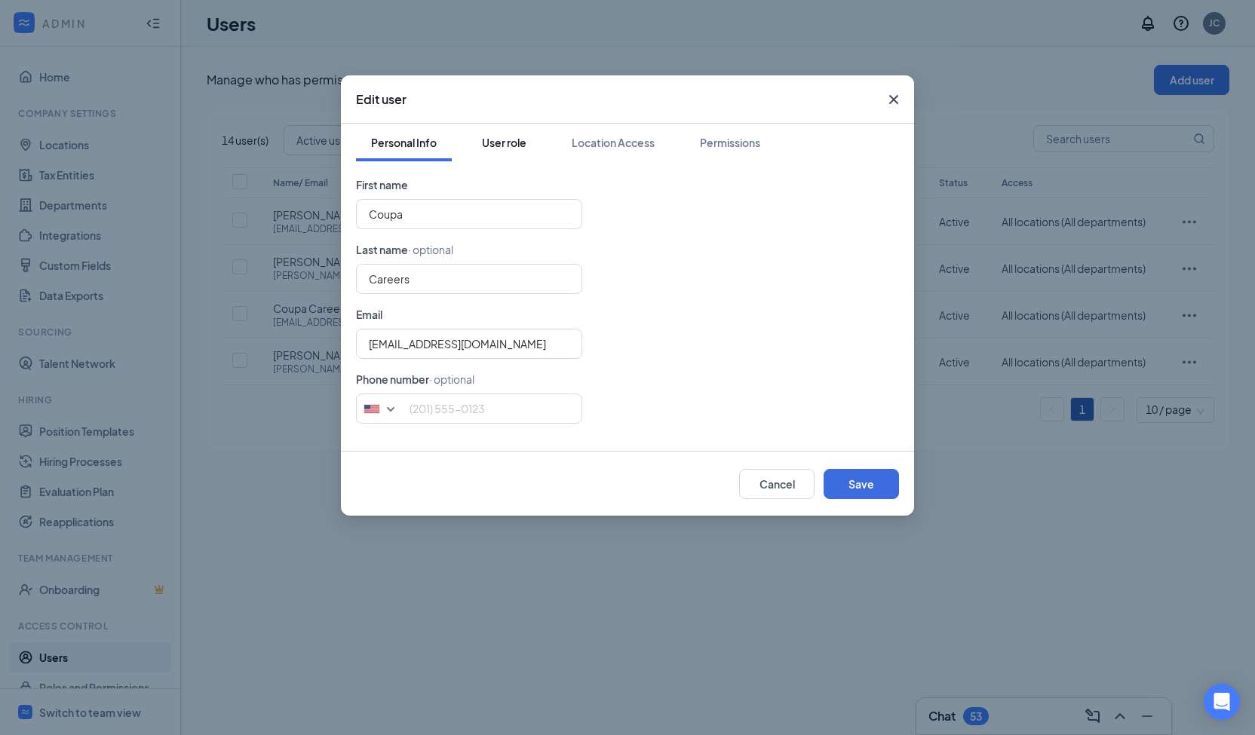
click at [528, 139] on button "User role" at bounding box center [504, 143] width 75 height 38
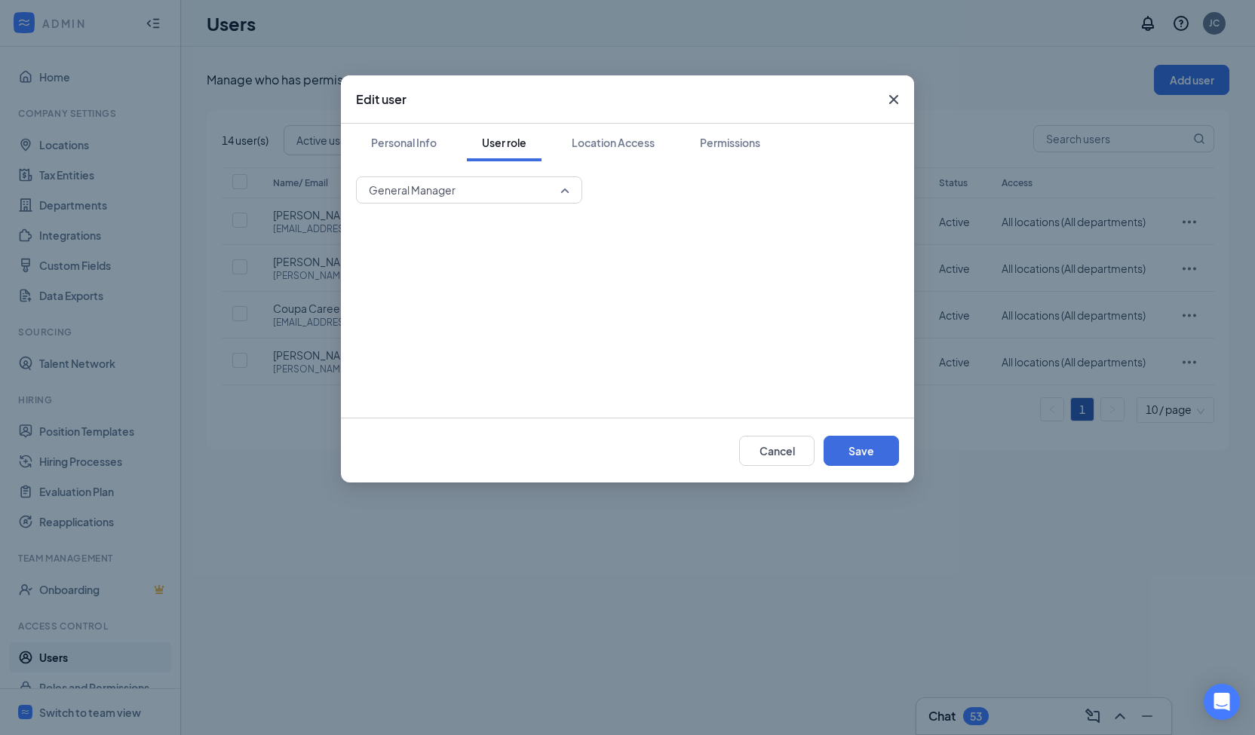
click at [544, 182] on span "General Manager" at bounding box center [462, 190] width 187 height 23
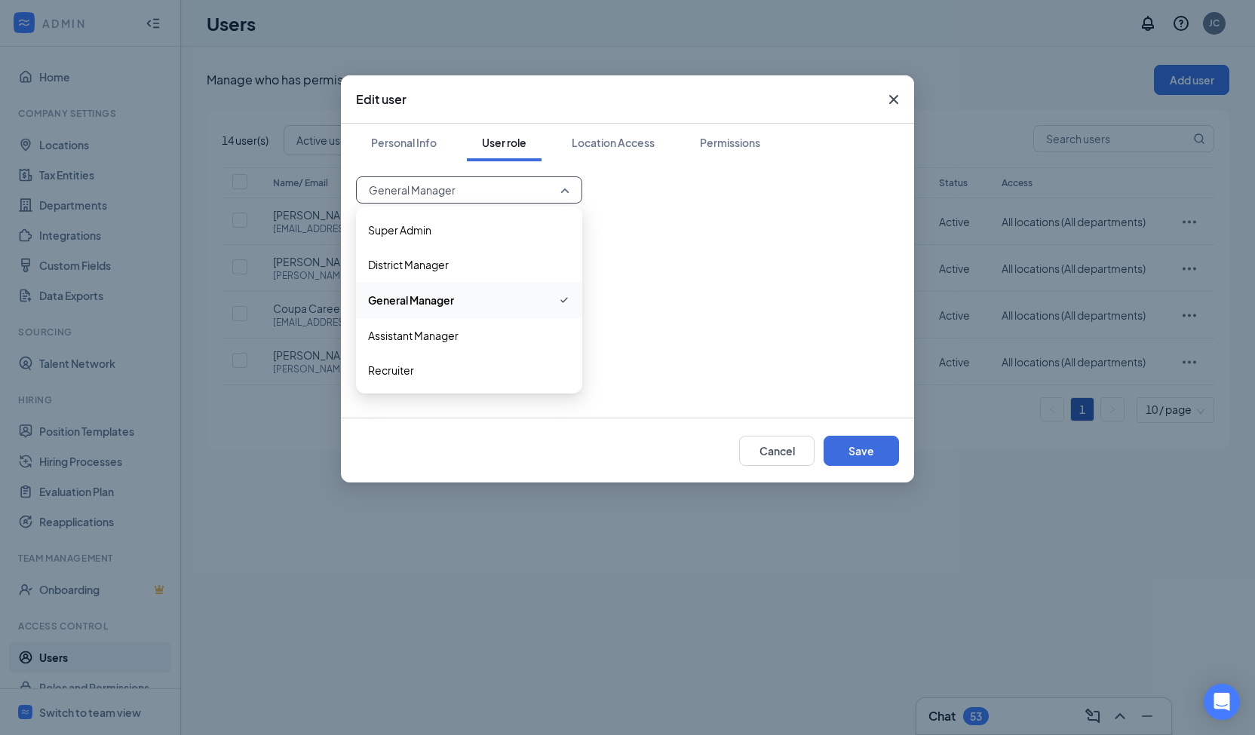
click at [700, 216] on div "General Manager 3329 3330 3331 Super Admin District Manager General Manager Ass…" at bounding box center [627, 289] width 543 height 226
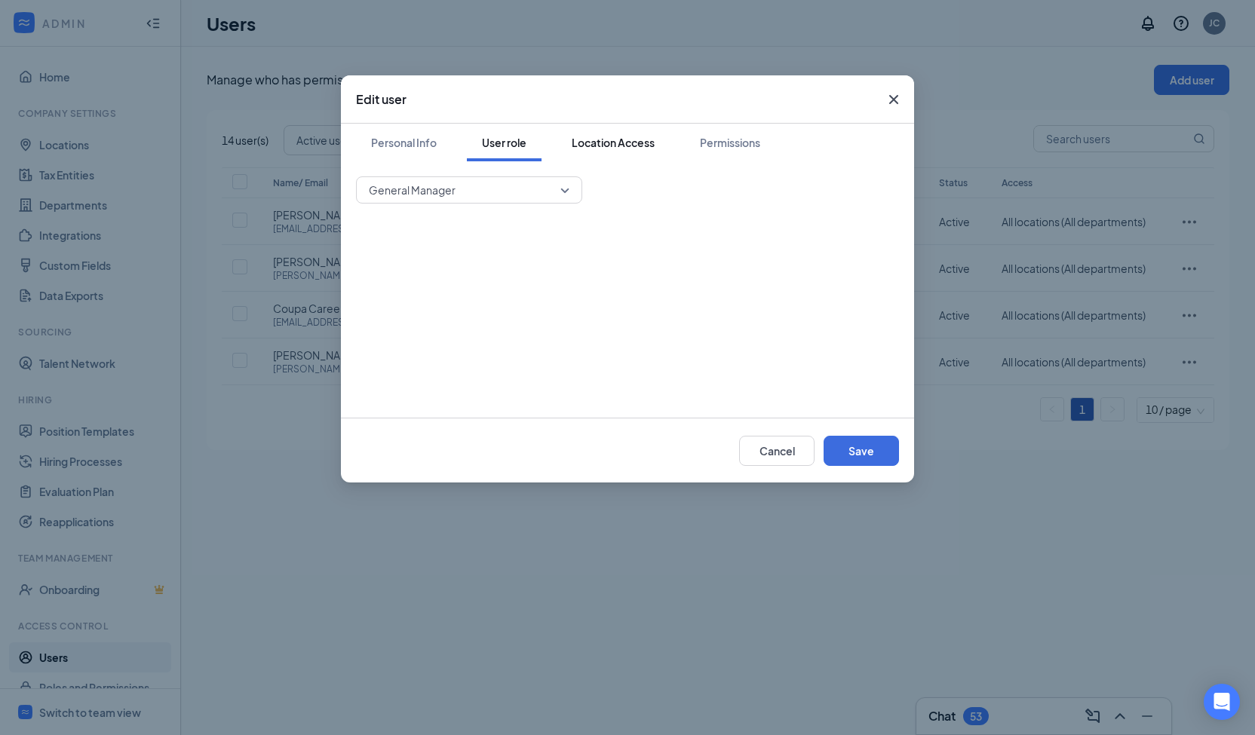
click at [625, 138] on div "Location Access" at bounding box center [613, 142] width 83 height 15
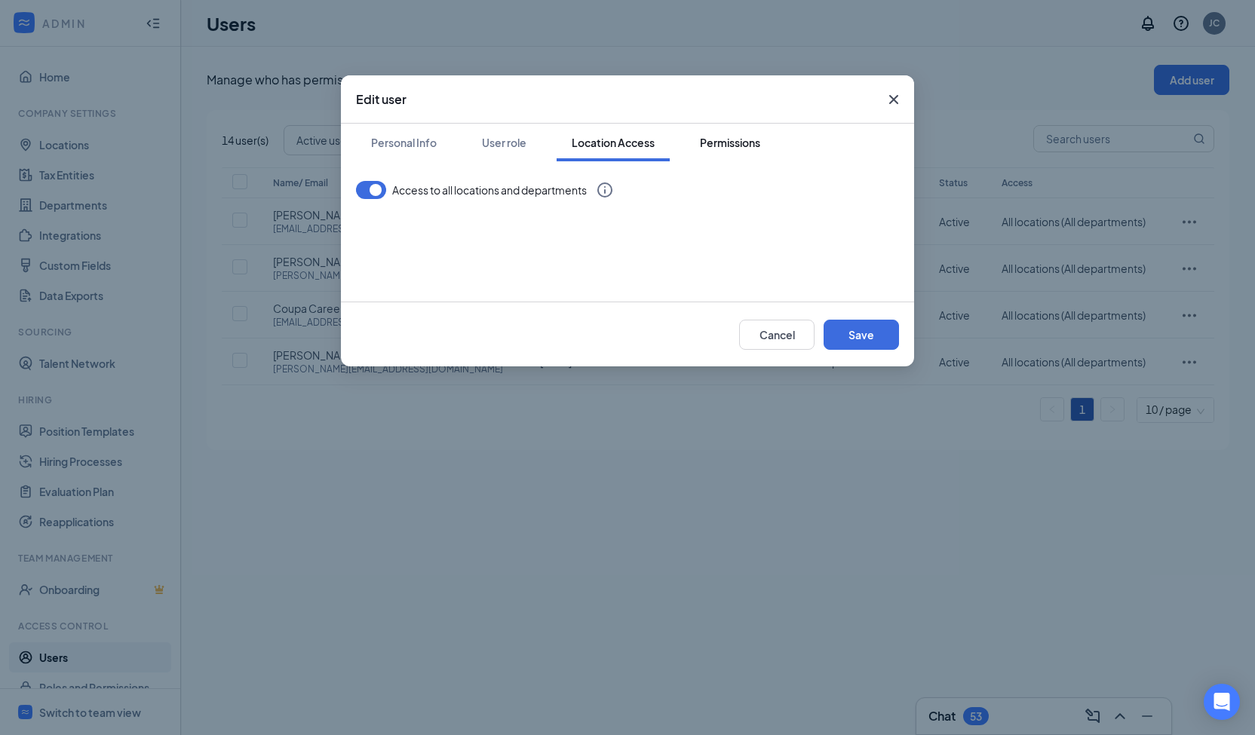
click at [749, 147] on div "Permissions" at bounding box center [730, 142] width 60 height 15
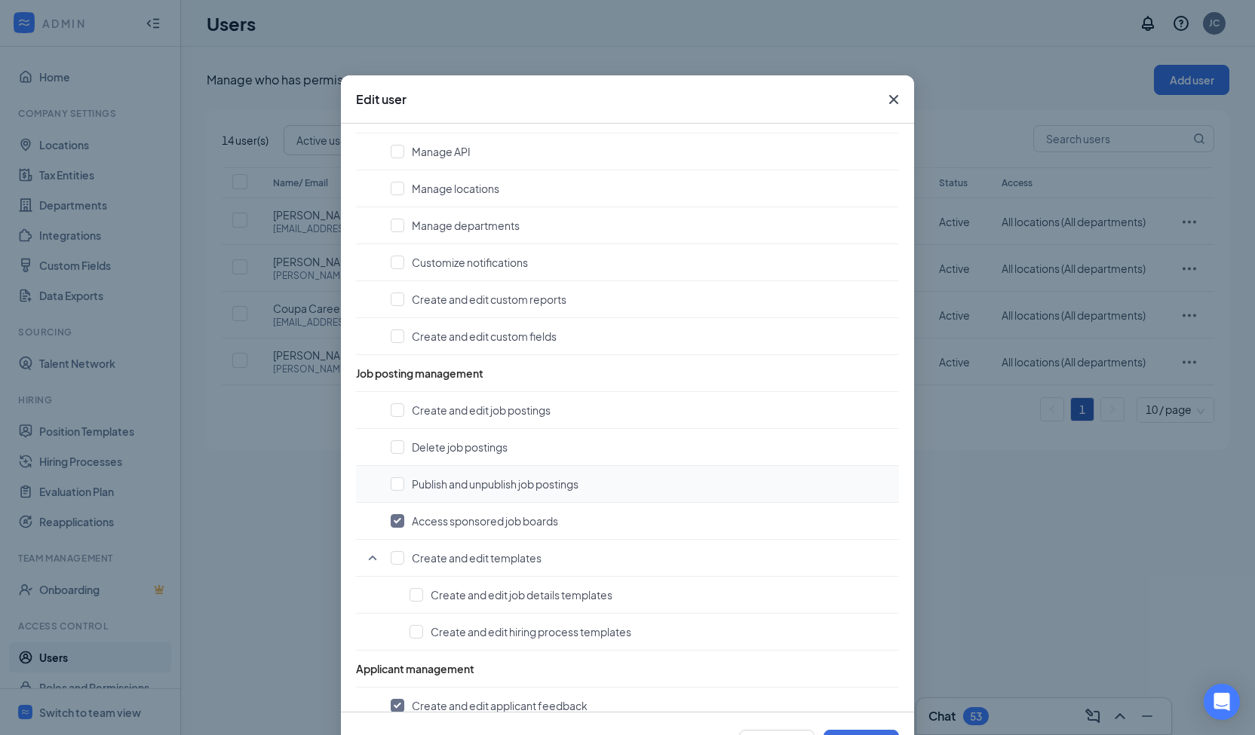
scroll to position [377, 0]
click at [887, 103] on icon "Cross" at bounding box center [893, 99] width 18 height 18
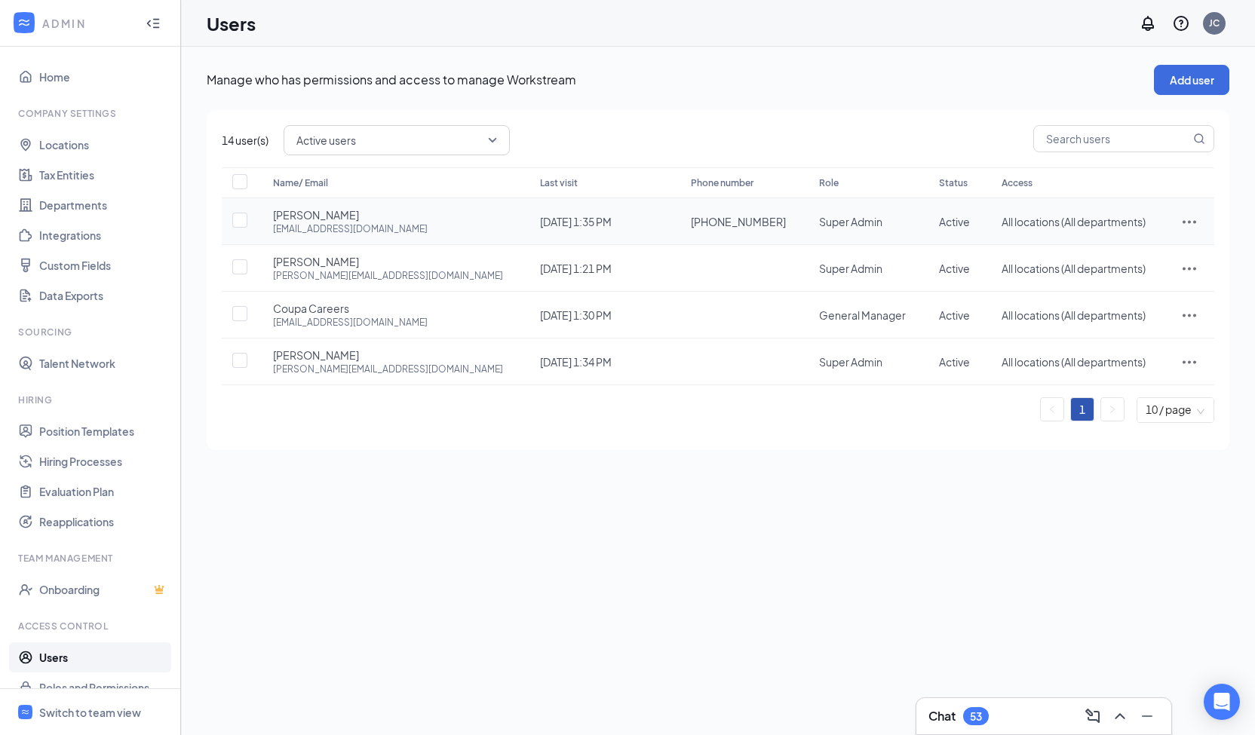
click at [1181, 219] on icon "ActionsIcon" at bounding box center [1189, 222] width 18 height 18
click at [1124, 248] on span "Edit user" at bounding box center [1113, 253] width 43 height 14
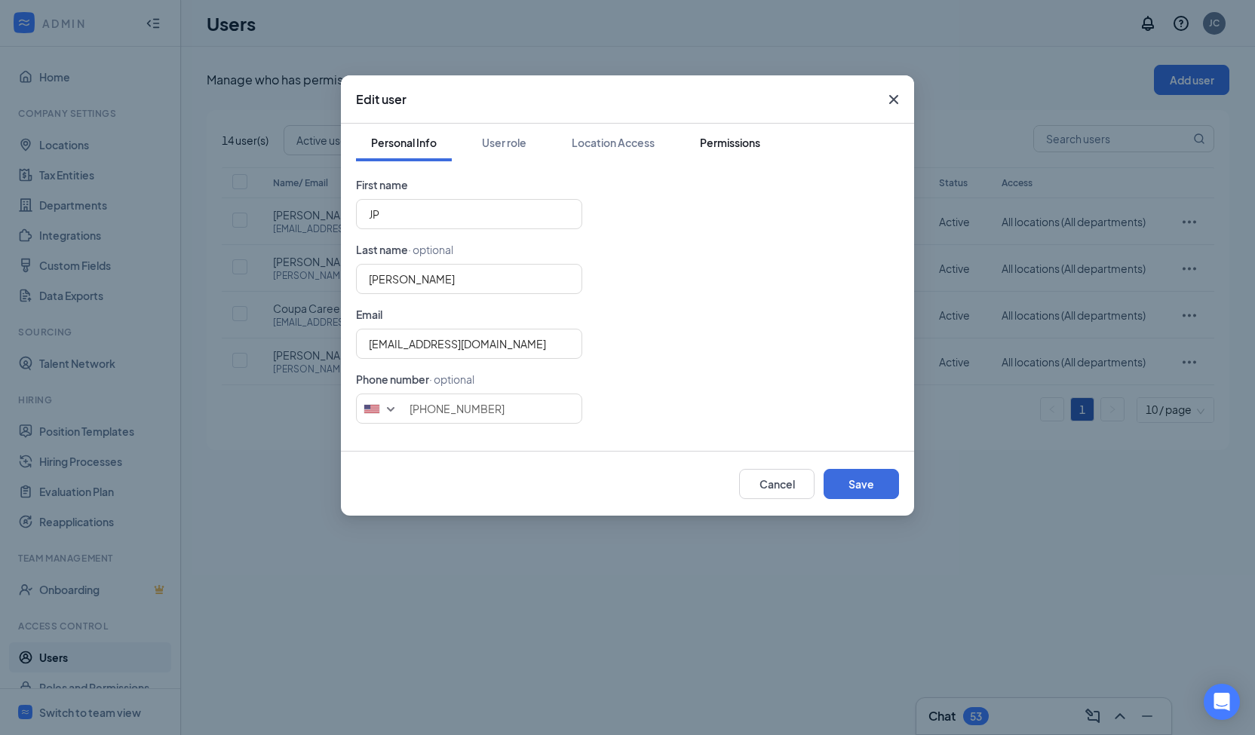
click at [699, 147] on button "Permissions" at bounding box center [730, 143] width 90 height 38
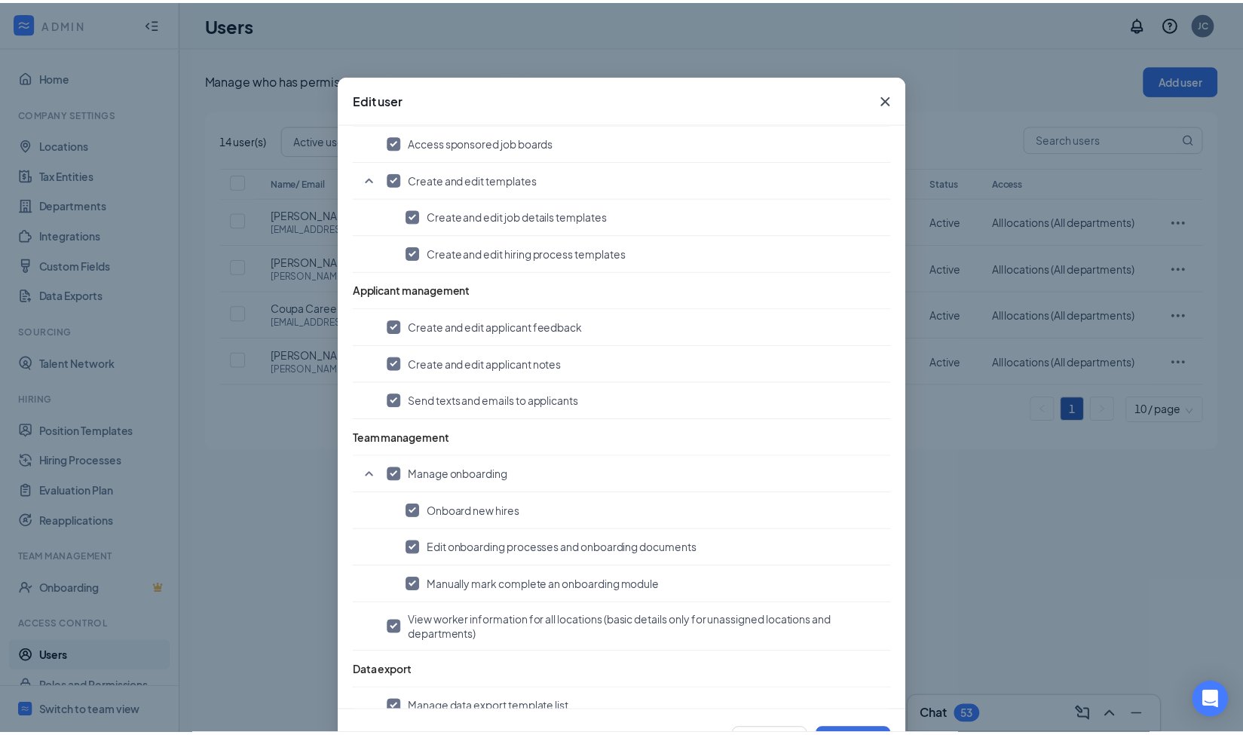
scroll to position [813, 0]
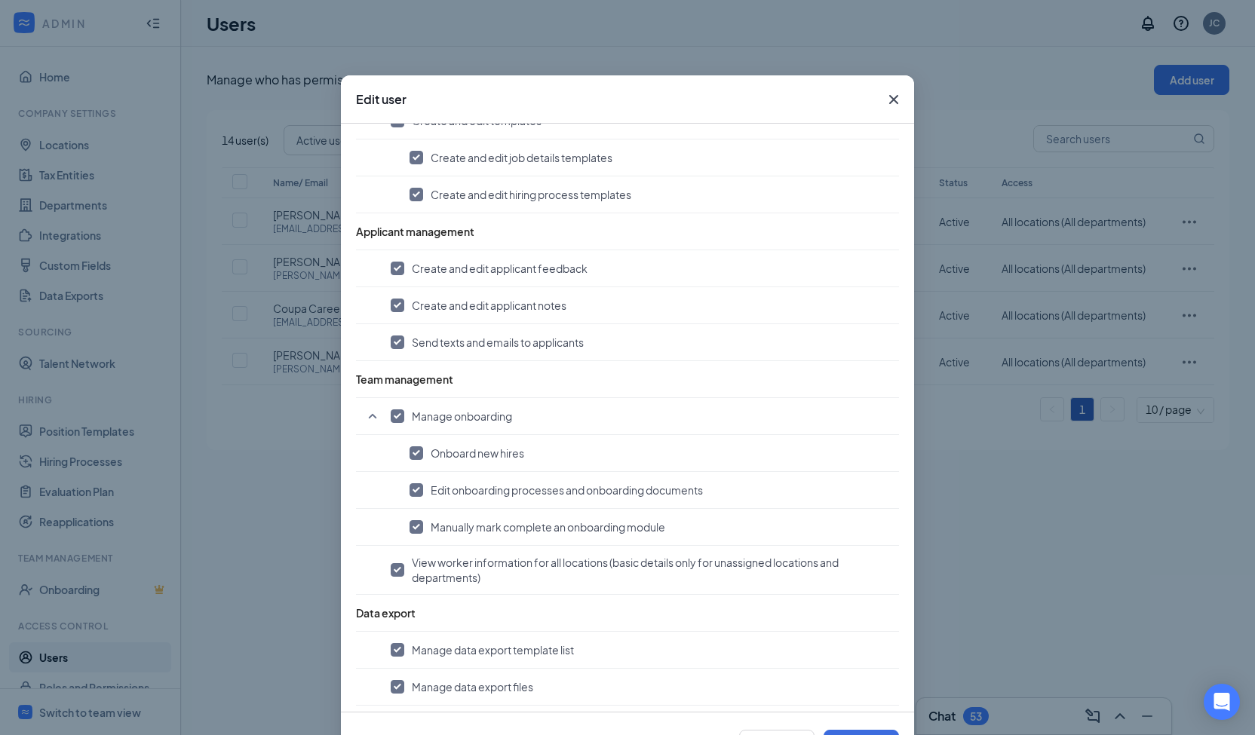
click at [889, 98] on icon "Cross" at bounding box center [893, 99] width 9 height 9
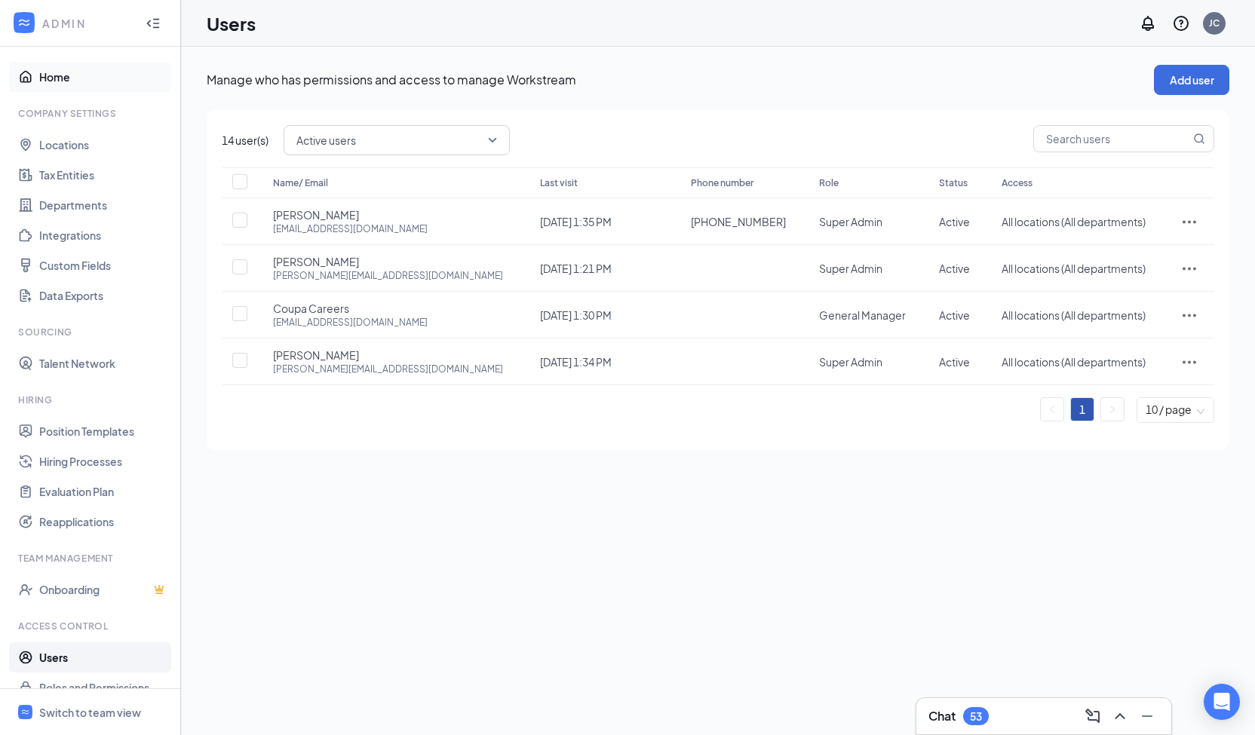
click at [51, 81] on link "Home" at bounding box center [103, 77] width 129 height 30
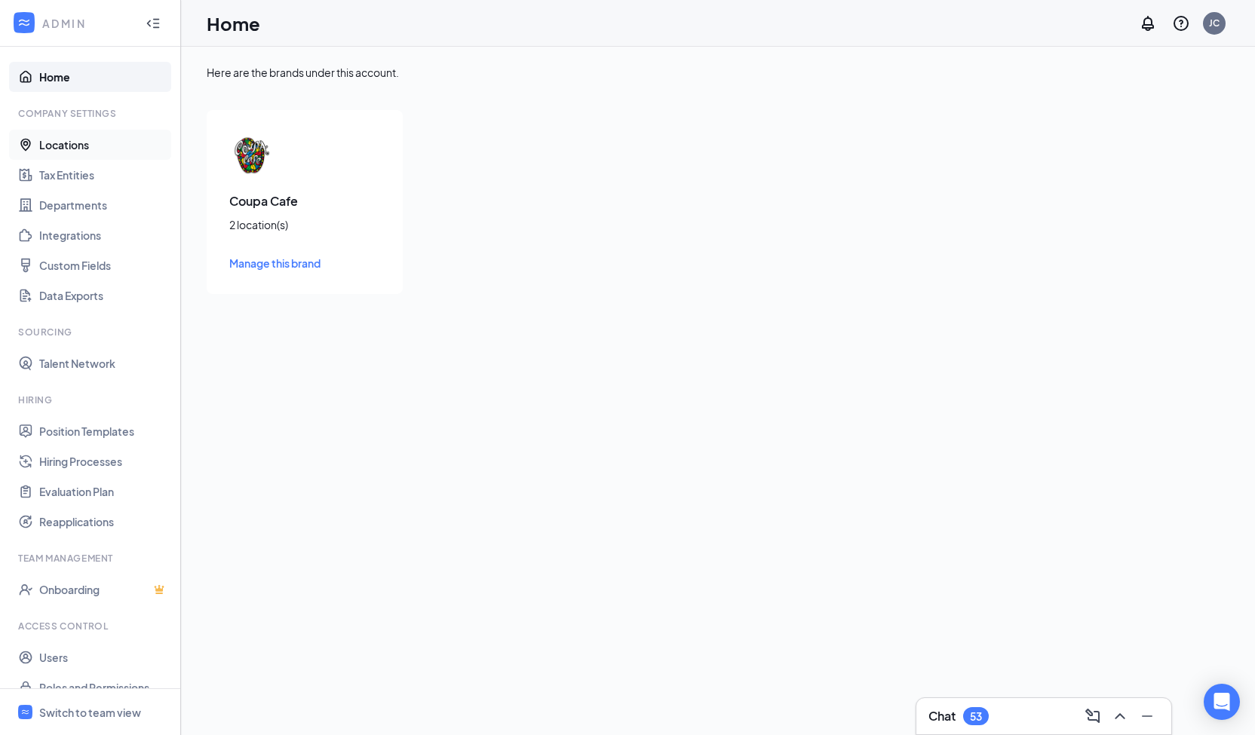
click at [80, 145] on link "Locations" at bounding box center [103, 145] width 129 height 30
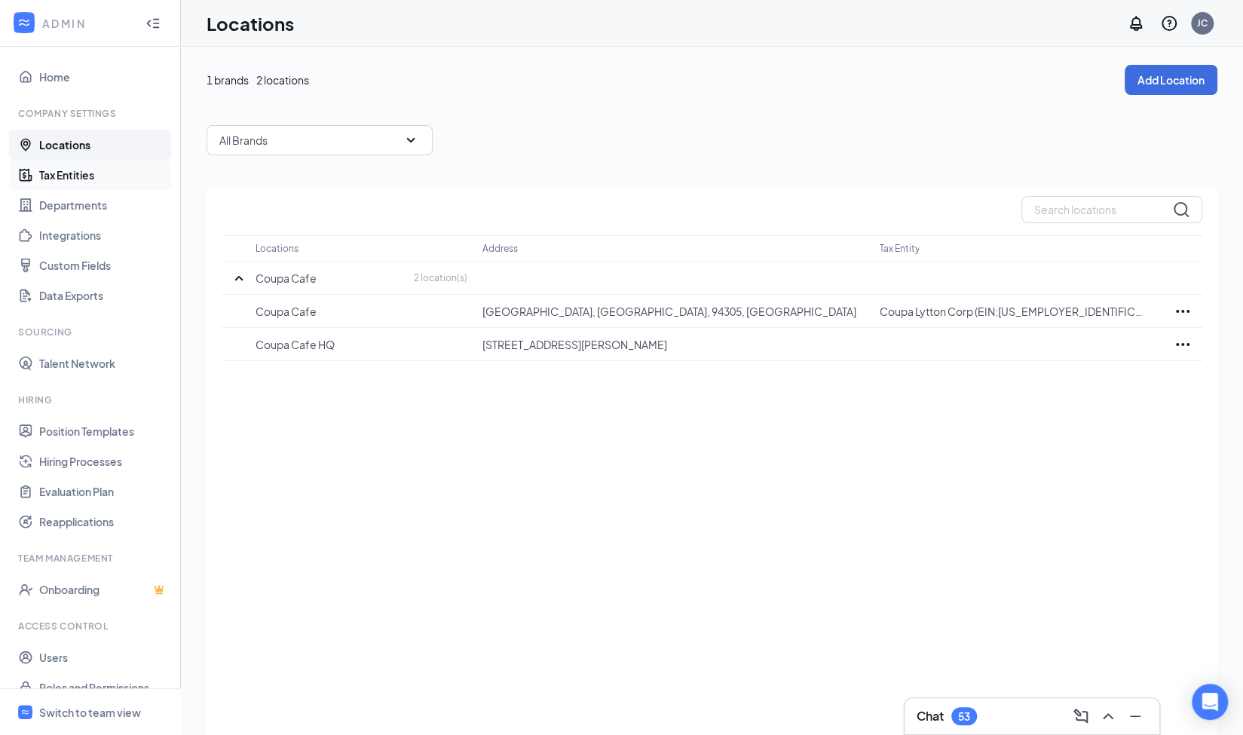
click at [81, 173] on link "Tax Entities" at bounding box center [103, 175] width 129 height 30
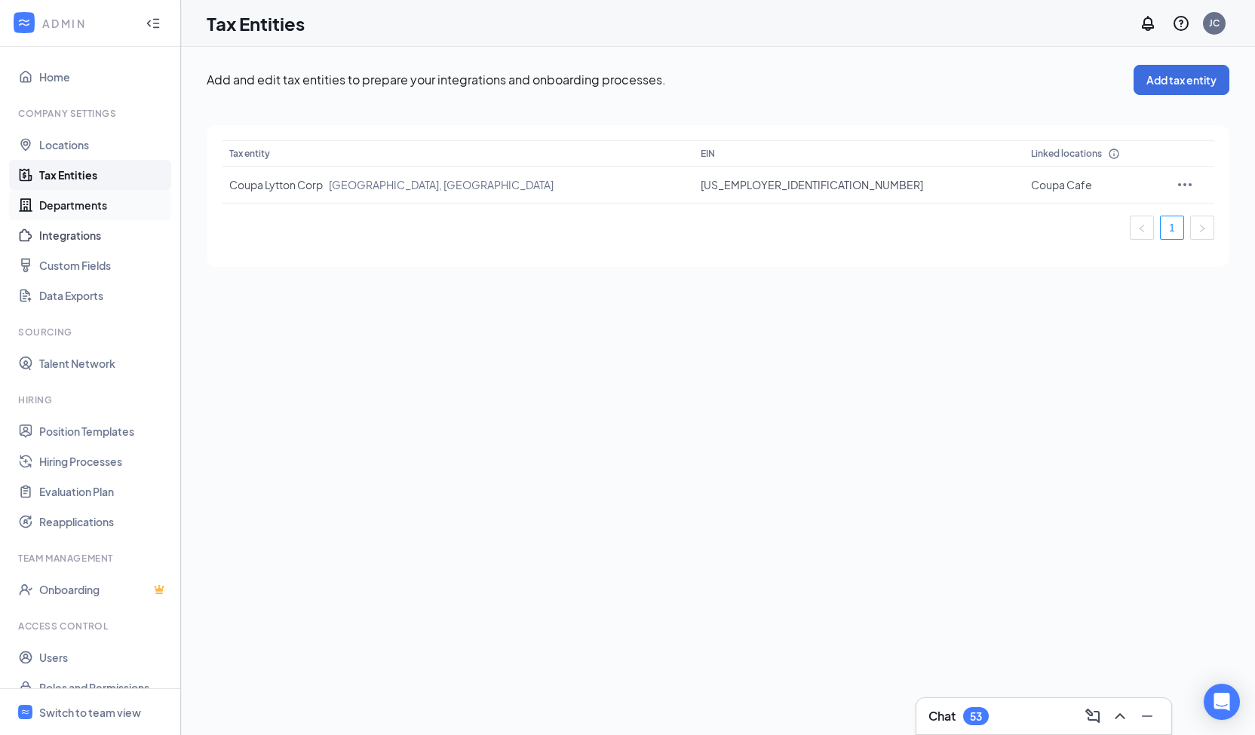
click at [71, 207] on link "Departments" at bounding box center [103, 205] width 129 height 30
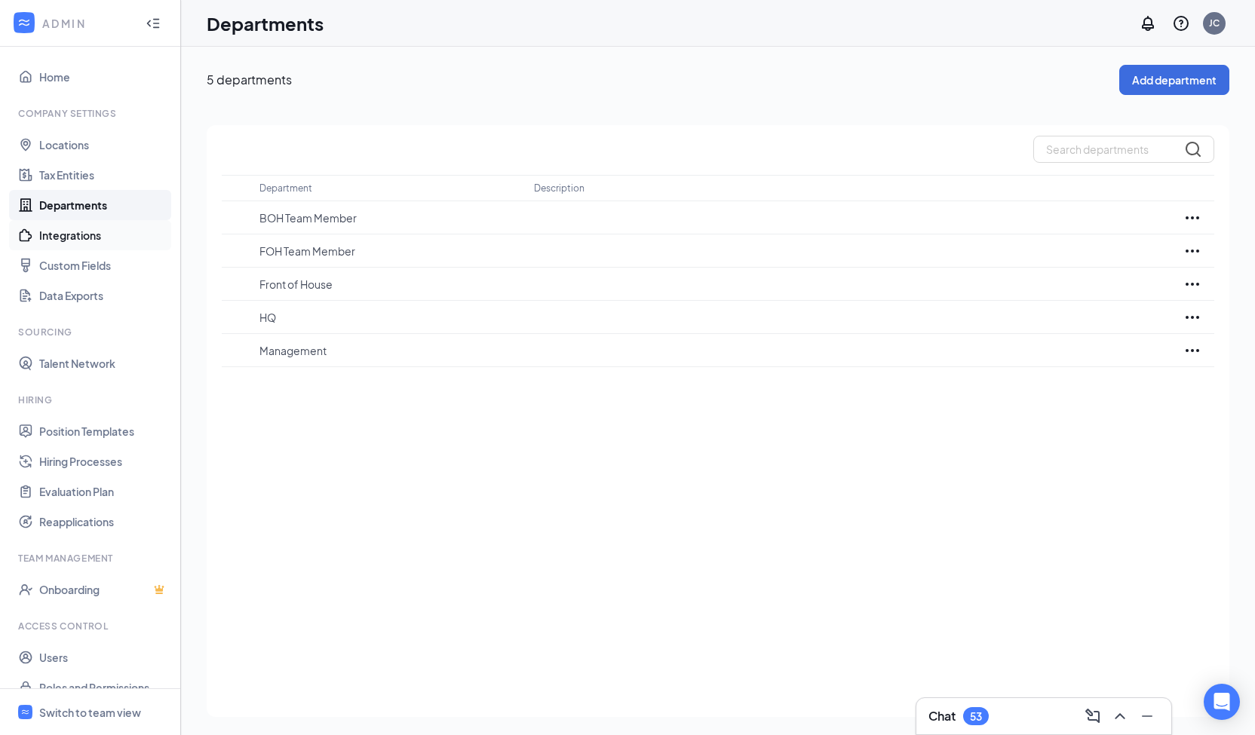
click at [63, 234] on link "Integrations" at bounding box center [103, 235] width 129 height 30
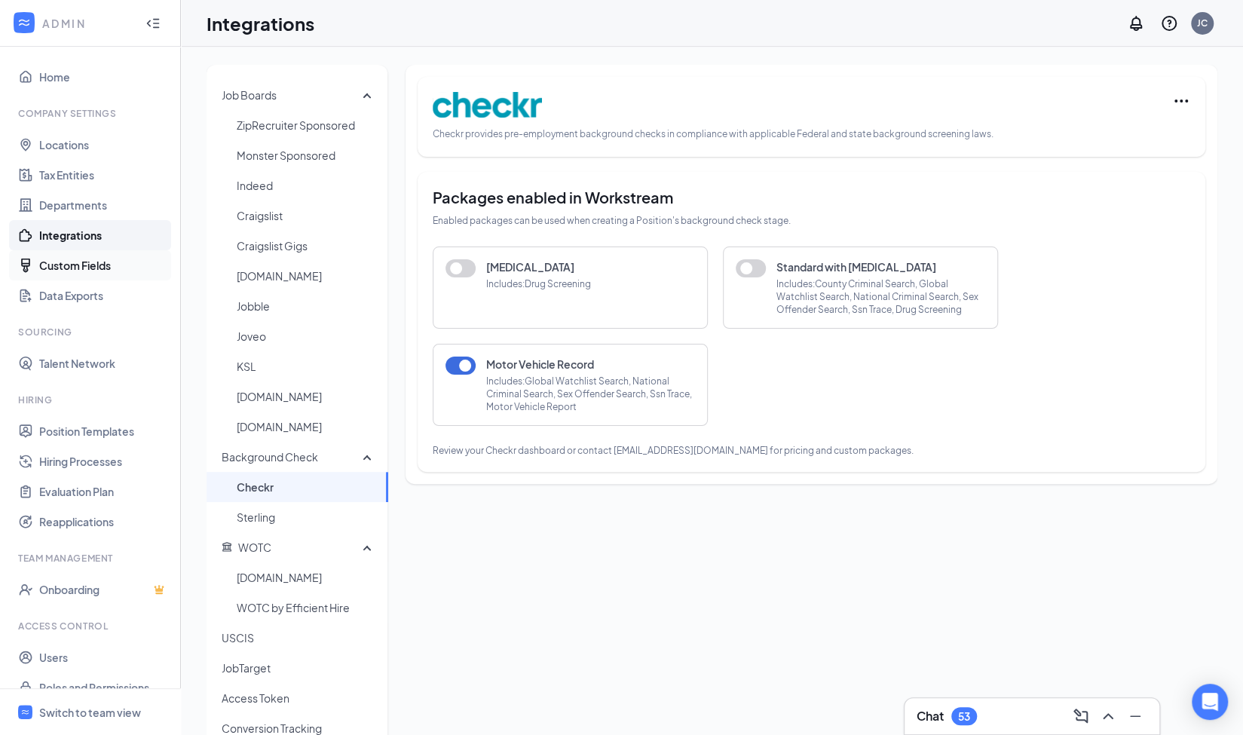
click at [76, 266] on link "Custom Fields" at bounding box center [103, 265] width 129 height 30
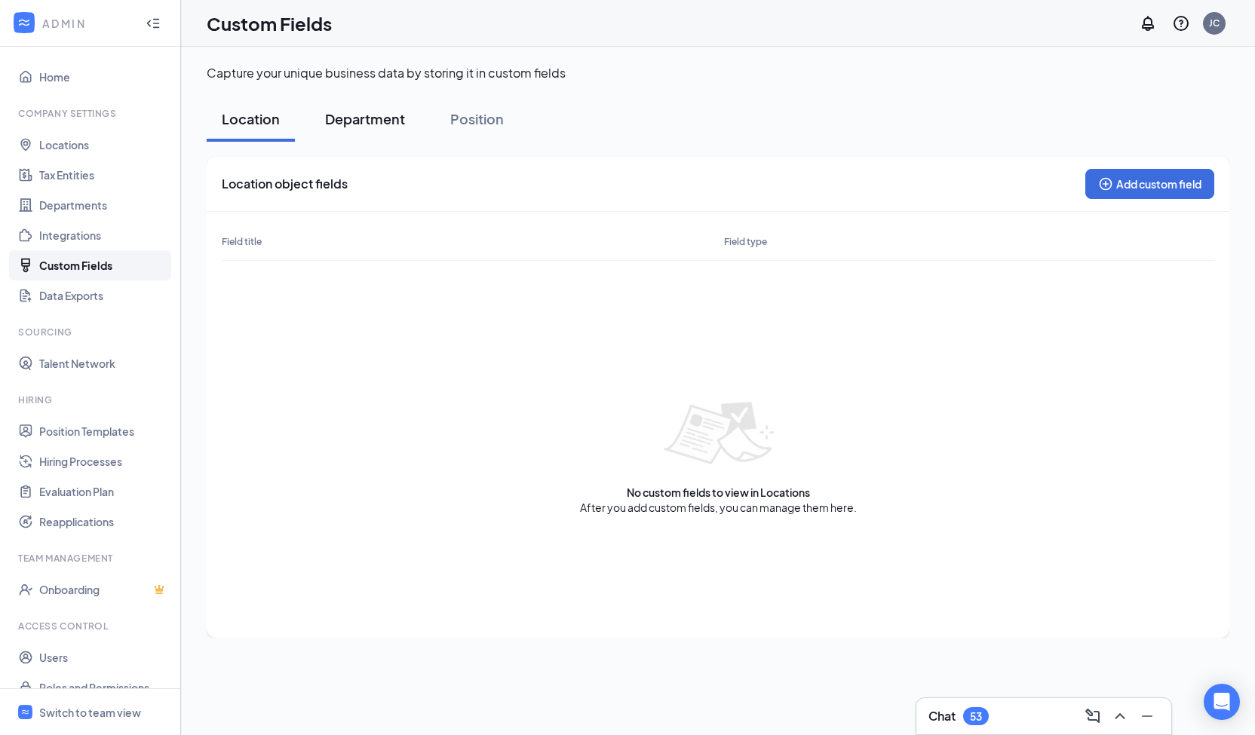
click at [418, 126] on button "Department" at bounding box center [365, 119] width 110 height 45
click at [449, 123] on button "Position" at bounding box center [477, 119] width 84 height 45
click at [74, 296] on link "Data Exports" at bounding box center [103, 295] width 129 height 30
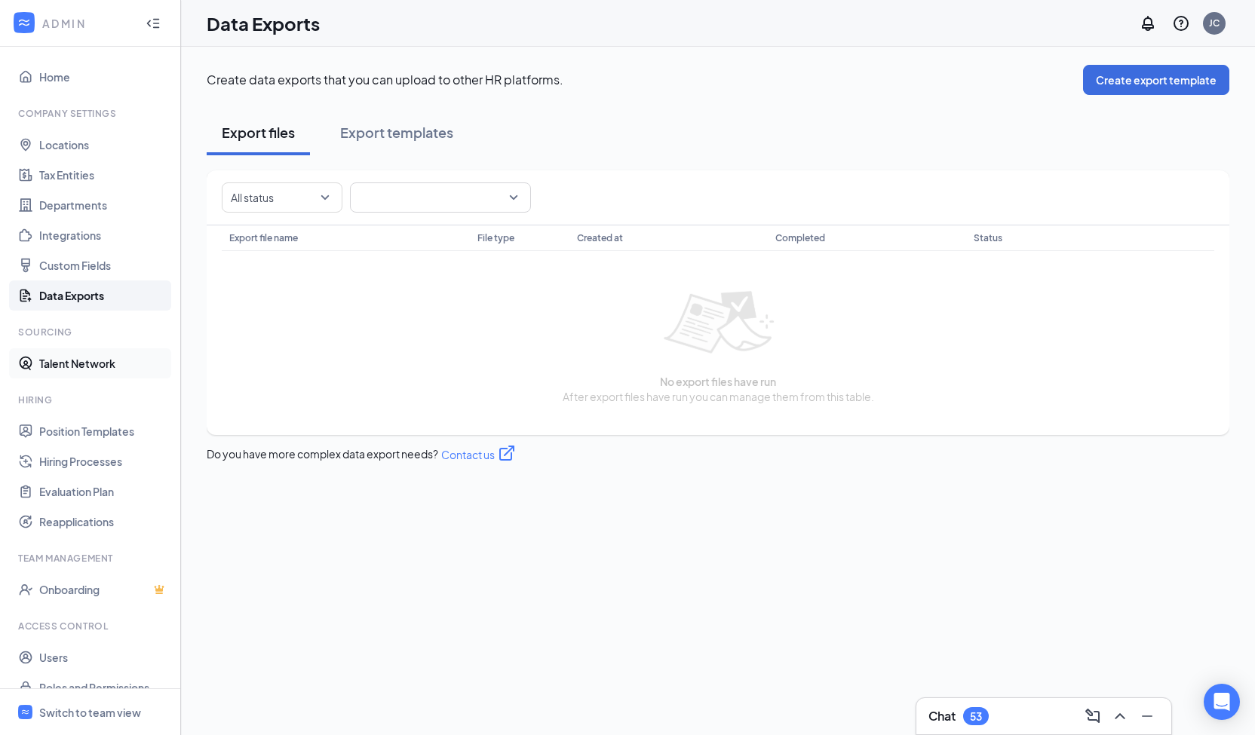
click at [81, 363] on link "Talent Network" at bounding box center [103, 363] width 129 height 30
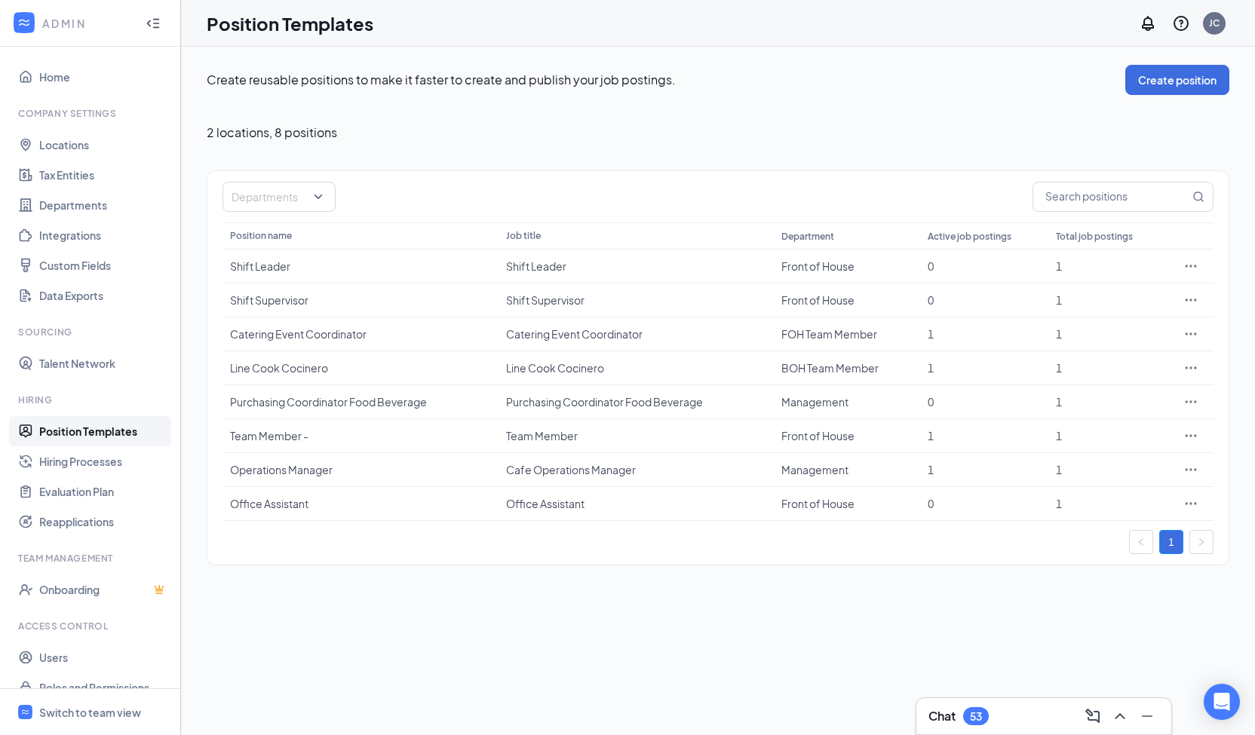
click at [146, 23] on icon "Collapse" at bounding box center [153, 23] width 15 height 15
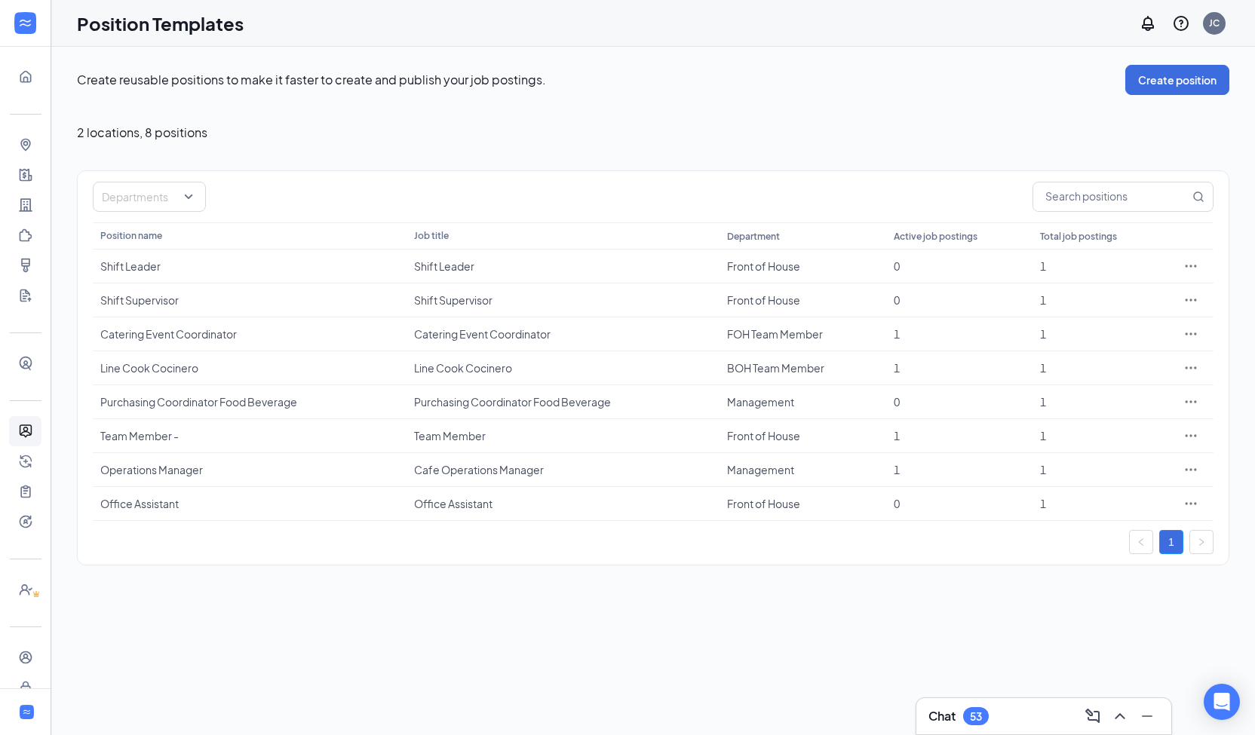
click at [18, 22] on icon "Expand" at bounding box center [25, 23] width 15 height 15
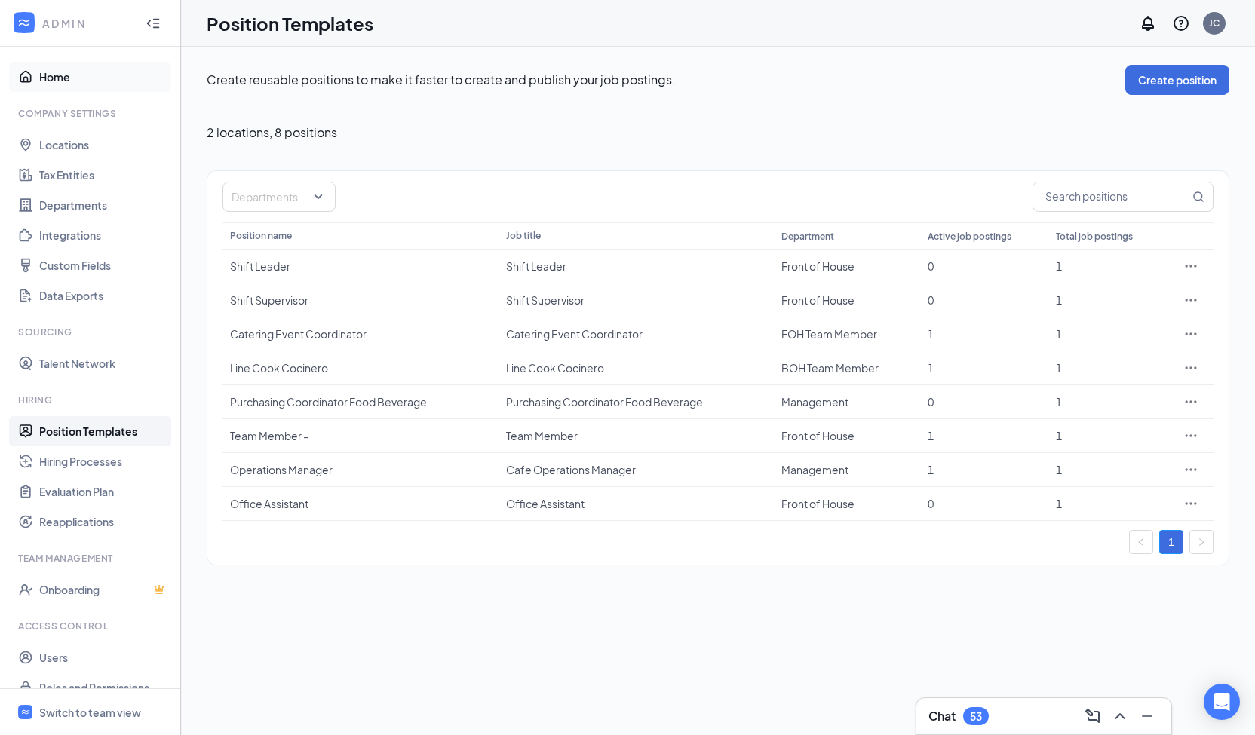
click at [54, 66] on link "Home" at bounding box center [103, 77] width 129 height 30
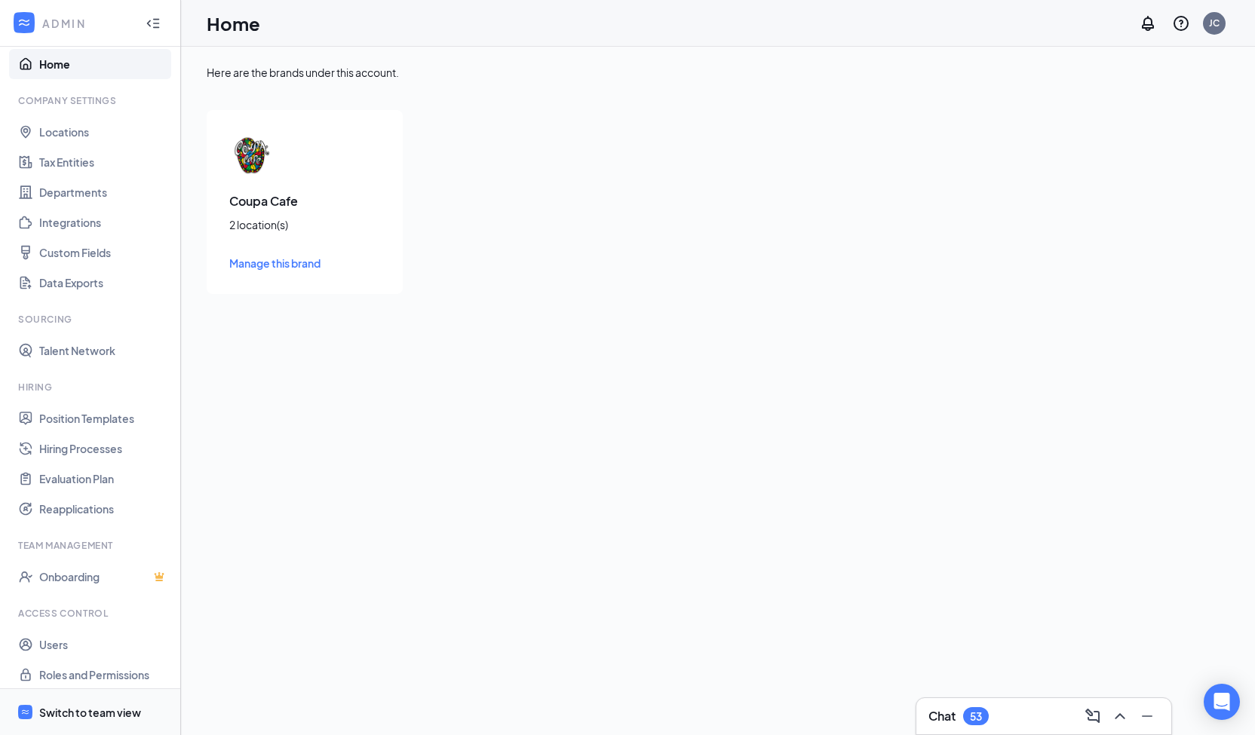
scroll to position [20, 0]
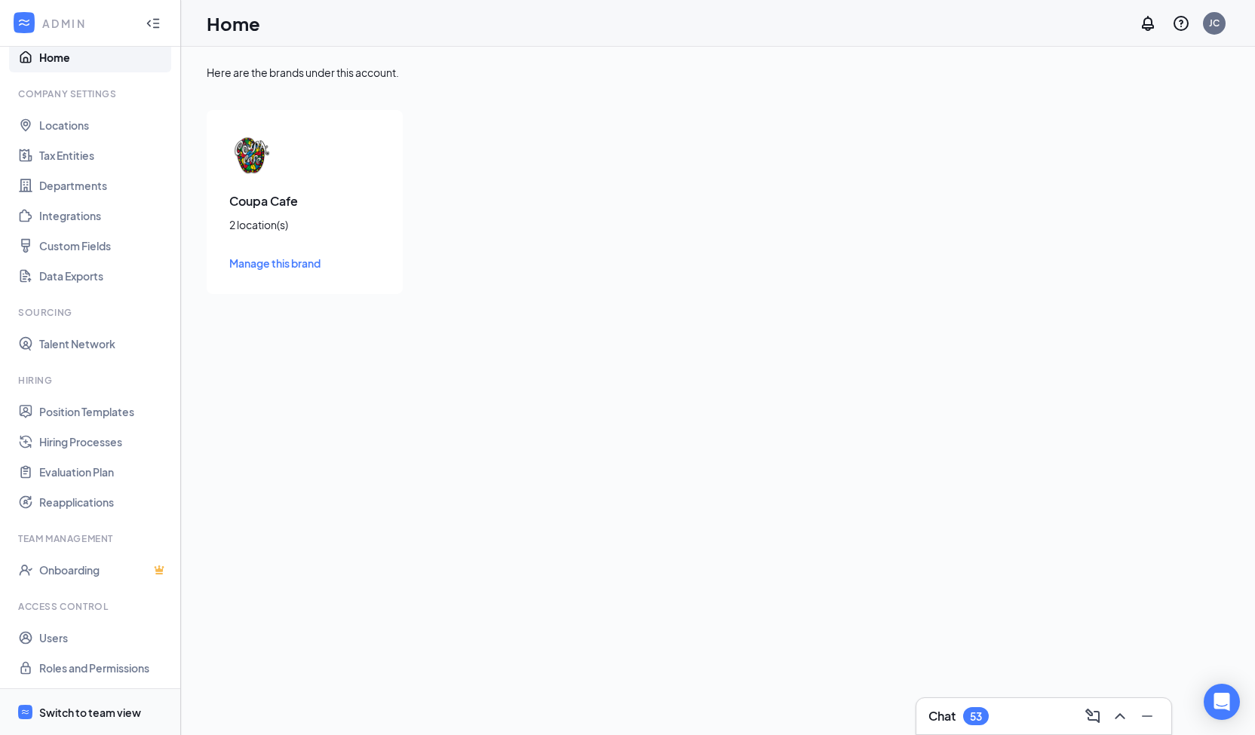
click at [100, 709] on div "Switch to team view" at bounding box center [90, 712] width 102 height 15
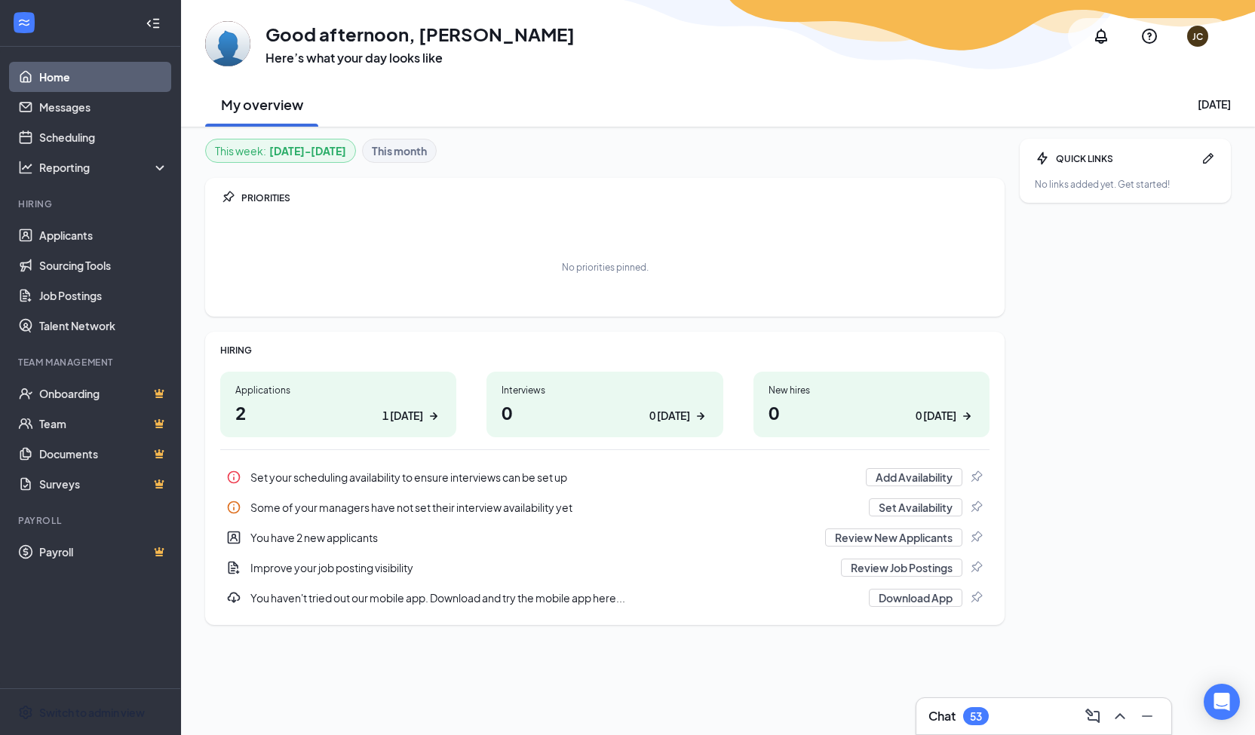
click at [1190, 23] on div "JC" at bounding box center [1197, 36] width 36 height 36
click at [1092, 257] on div "Log out" at bounding box center [1124, 256] width 163 height 15
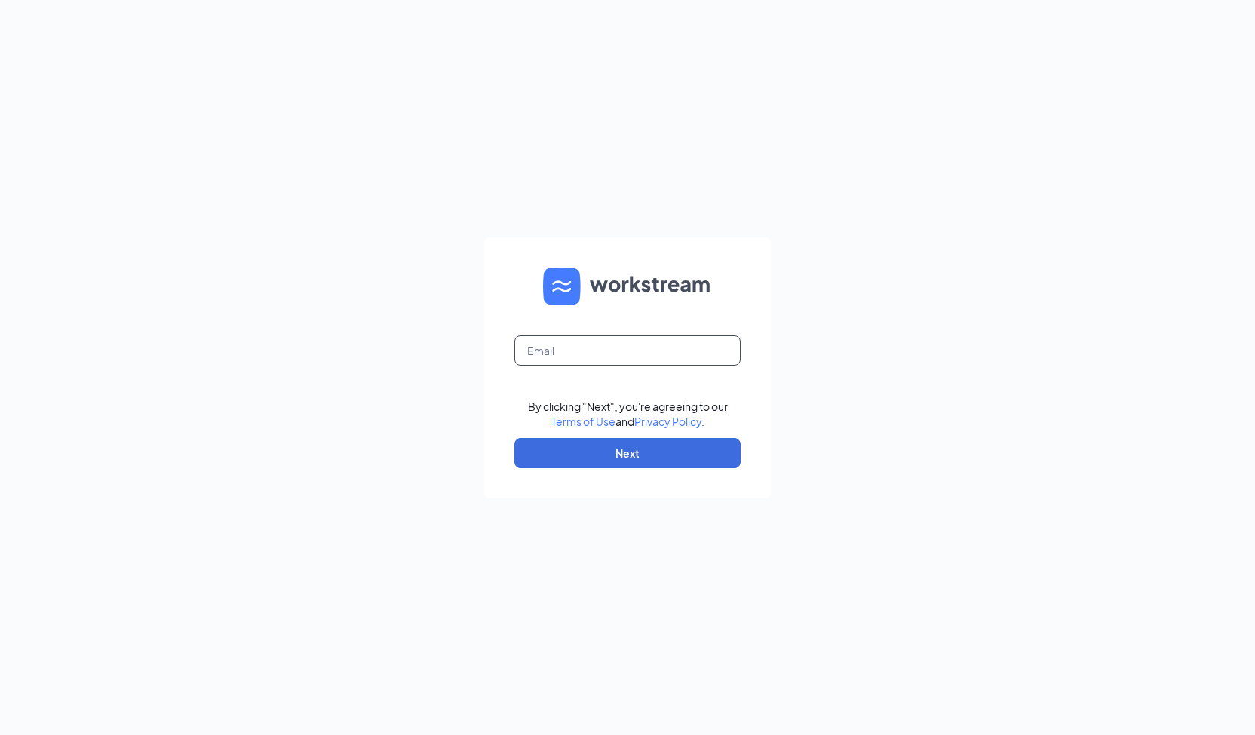
click at [590, 350] on input "text" at bounding box center [627, 351] width 226 height 30
type input "[EMAIL_ADDRESS][DOMAIN_NAME]"
click at [629, 456] on button "Next" at bounding box center [627, 453] width 226 height 30
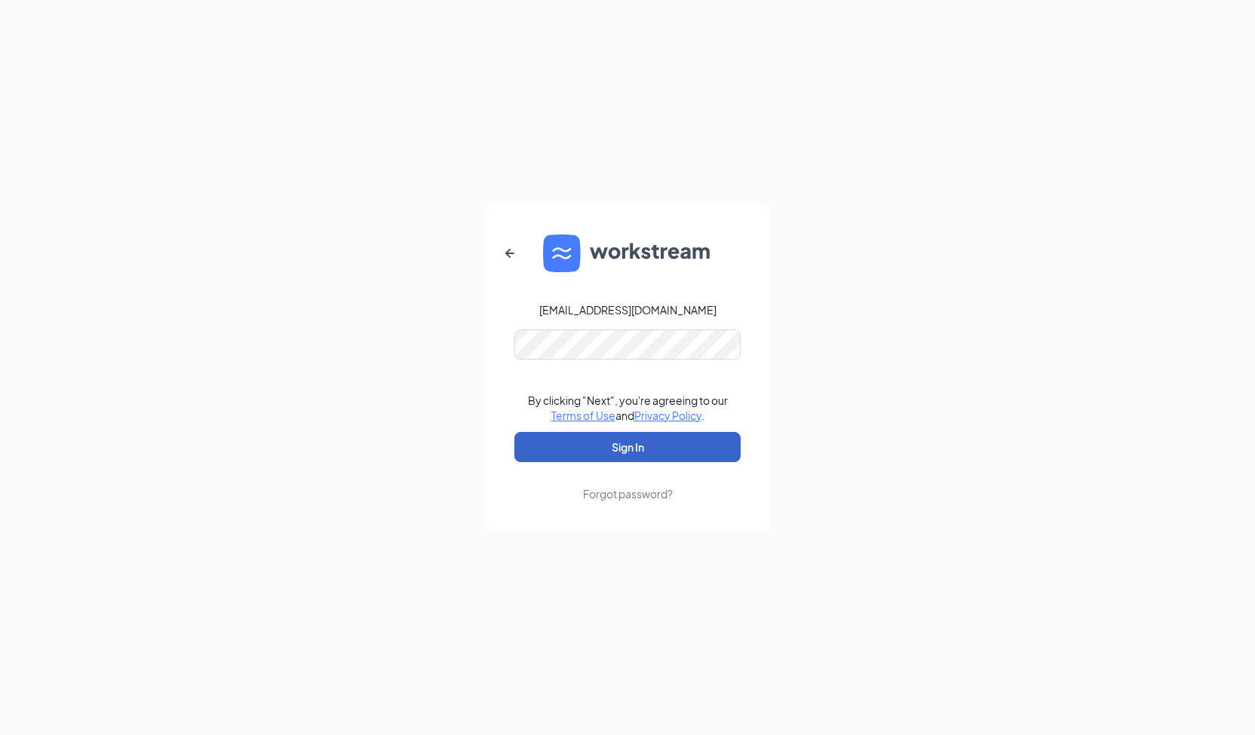
click at [643, 440] on button "Sign In" at bounding box center [627, 447] width 226 height 30
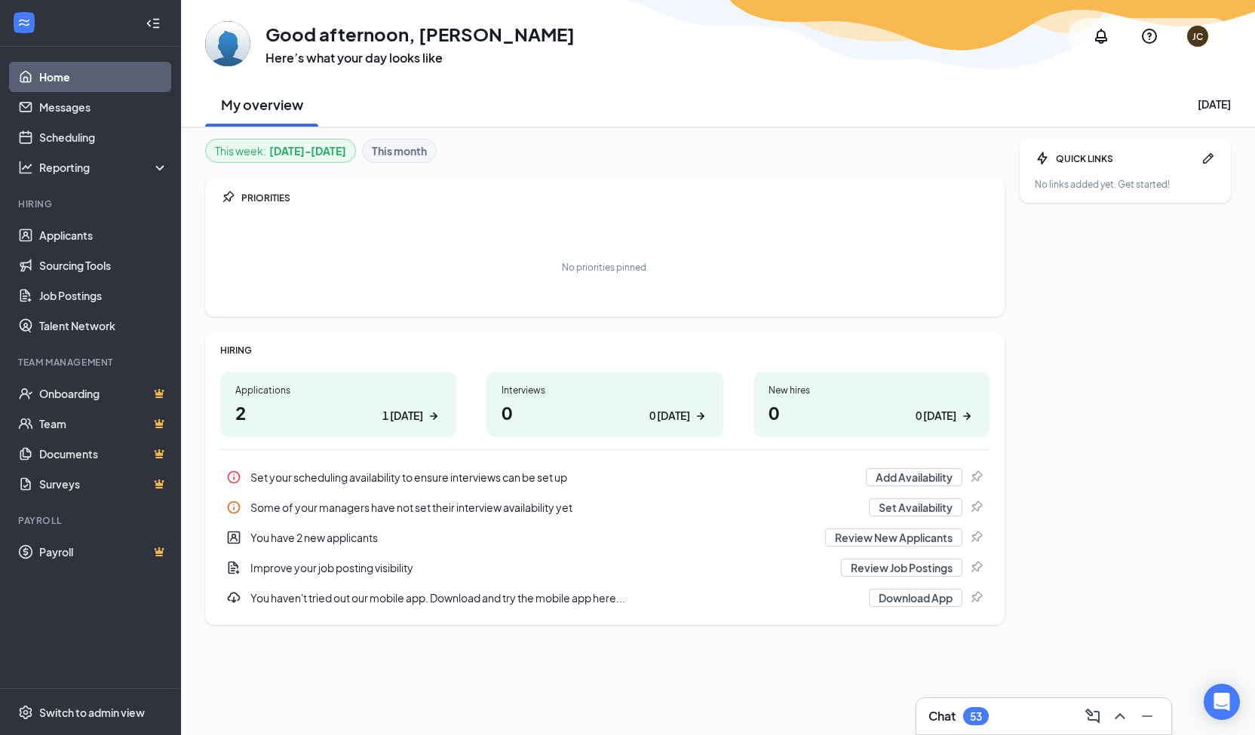
click at [460, 477] on div "Set your scheduling availability to ensure interviews can be set up" at bounding box center [553, 477] width 606 height 15
